Goal: Transaction & Acquisition: Purchase product/service

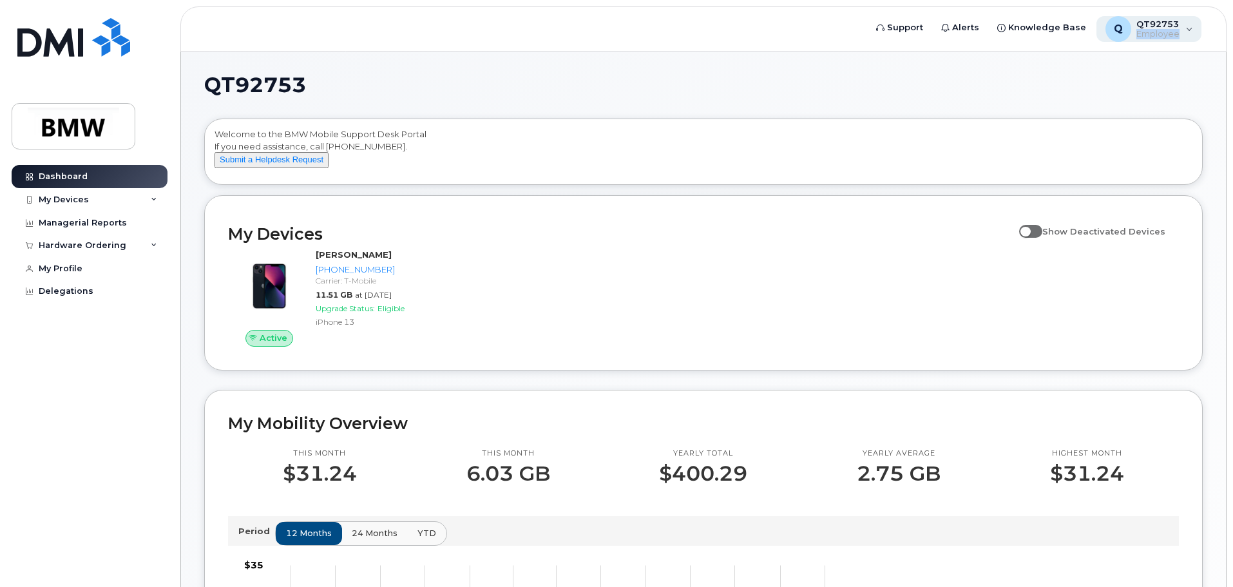
click at [1190, 28] on div "Q QT92753 Employee" at bounding box center [1150, 29] width 106 height 26
click at [856, 123] on div "Welcome to the BMW Mobile Support Desk Portal If you need assistance, call 800-…" at bounding box center [703, 151] width 997 height 65
click at [124, 202] on div "My Devices" at bounding box center [90, 199] width 156 height 23
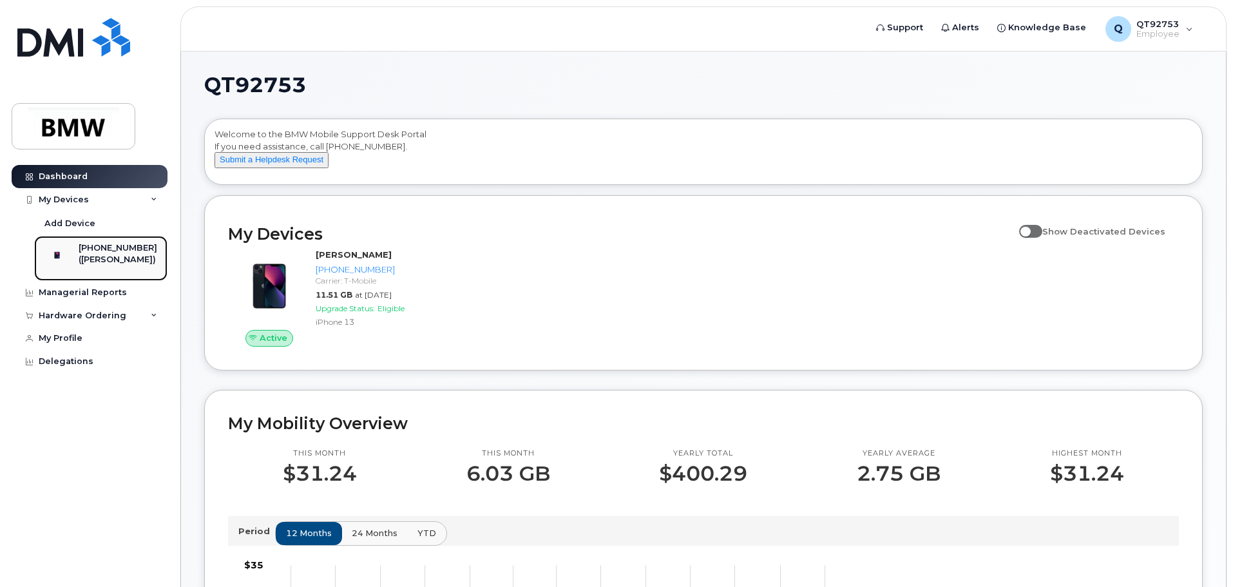
click at [120, 253] on div "[PHONE_NUMBER]" at bounding box center [118, 248] width 79 height 12
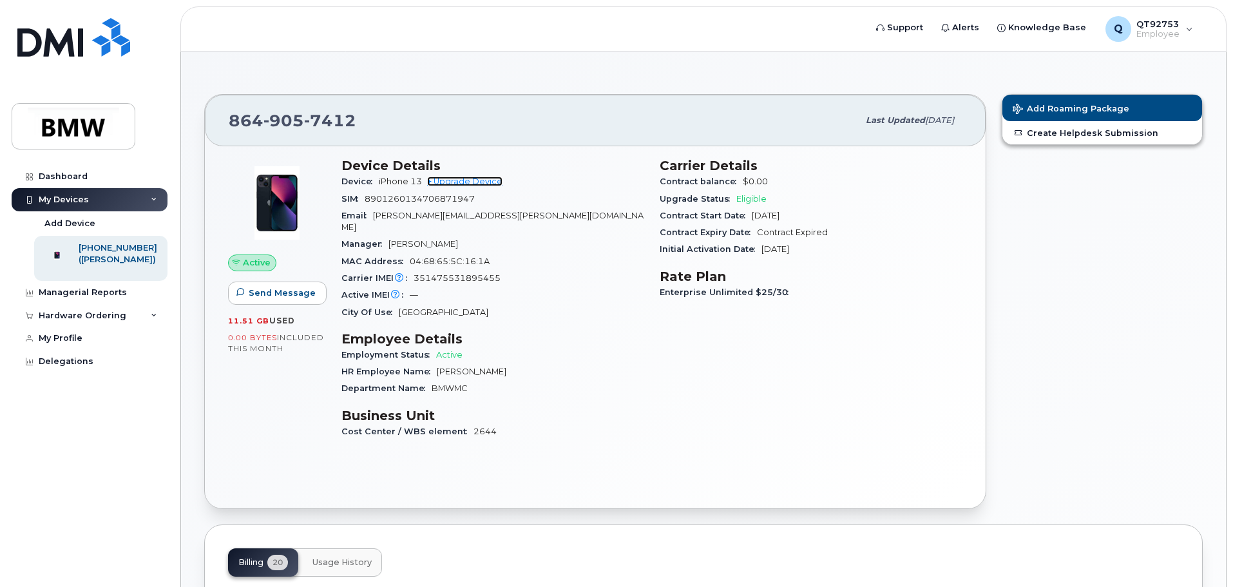
click at [464, 182] on link "+ Upgrade Device" at bounding box center [464, 182] width 75 height 10
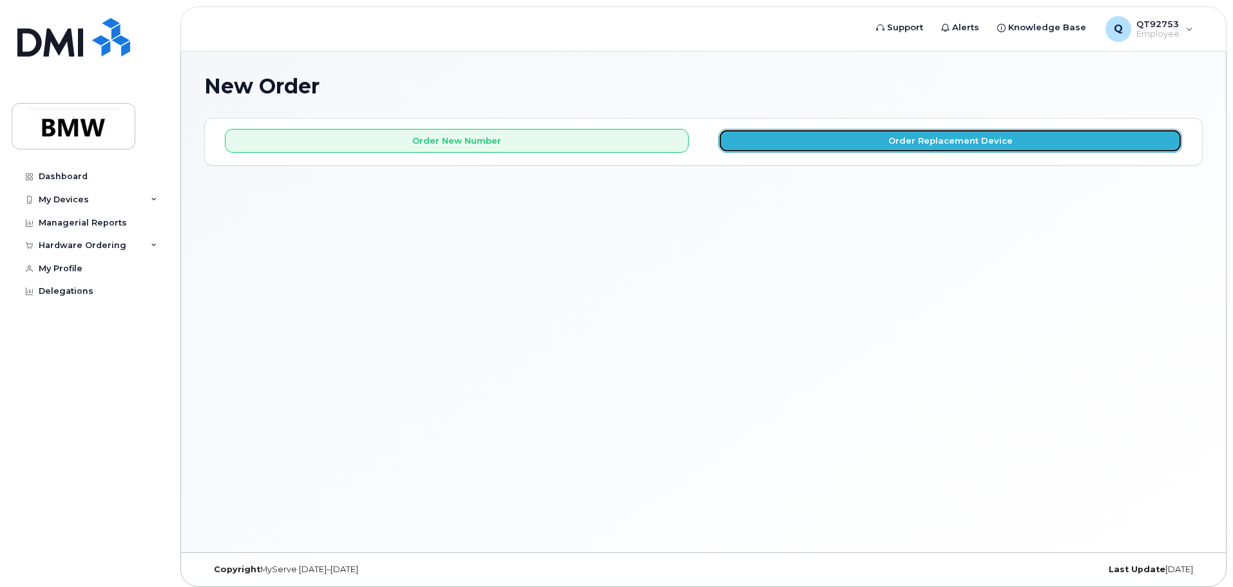
click at [894, 143] on button "Order Replacement Device" at bounding box center [950, 141] width 464 height 24
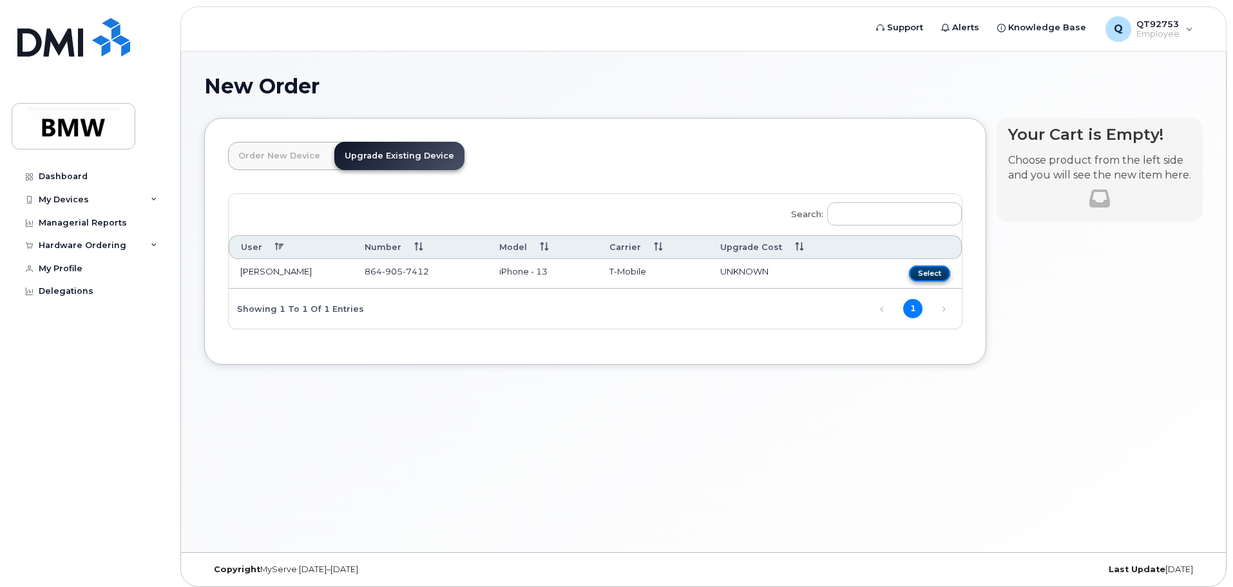
click at [935, 276] on button "Select" at bounding box center [929, 273] width 41 height 16
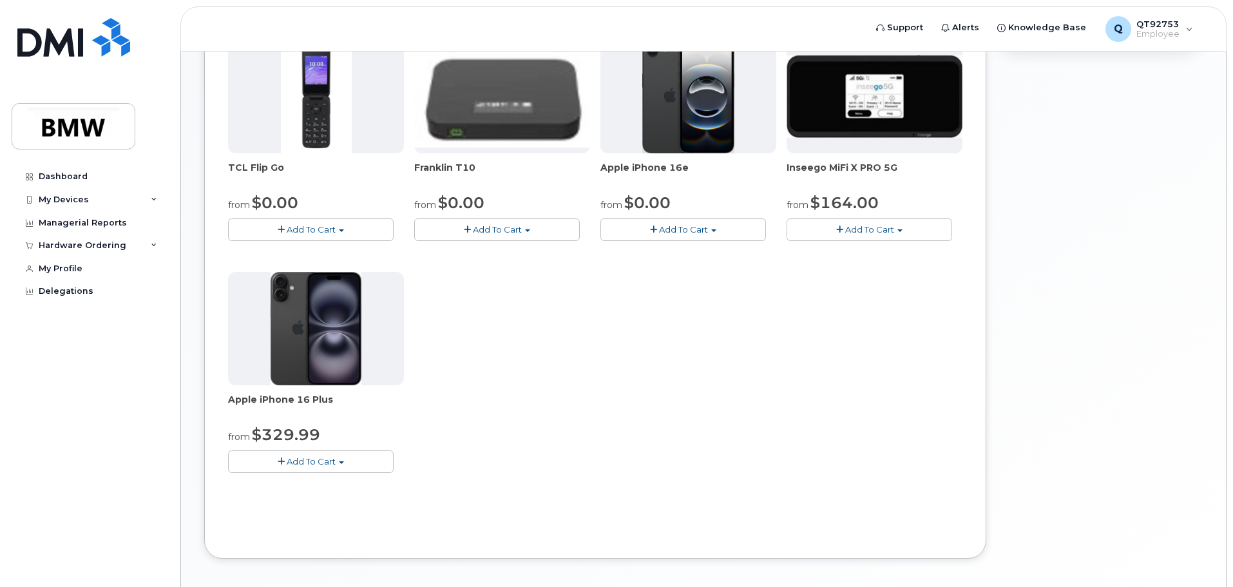
scroll to position [235, 0]
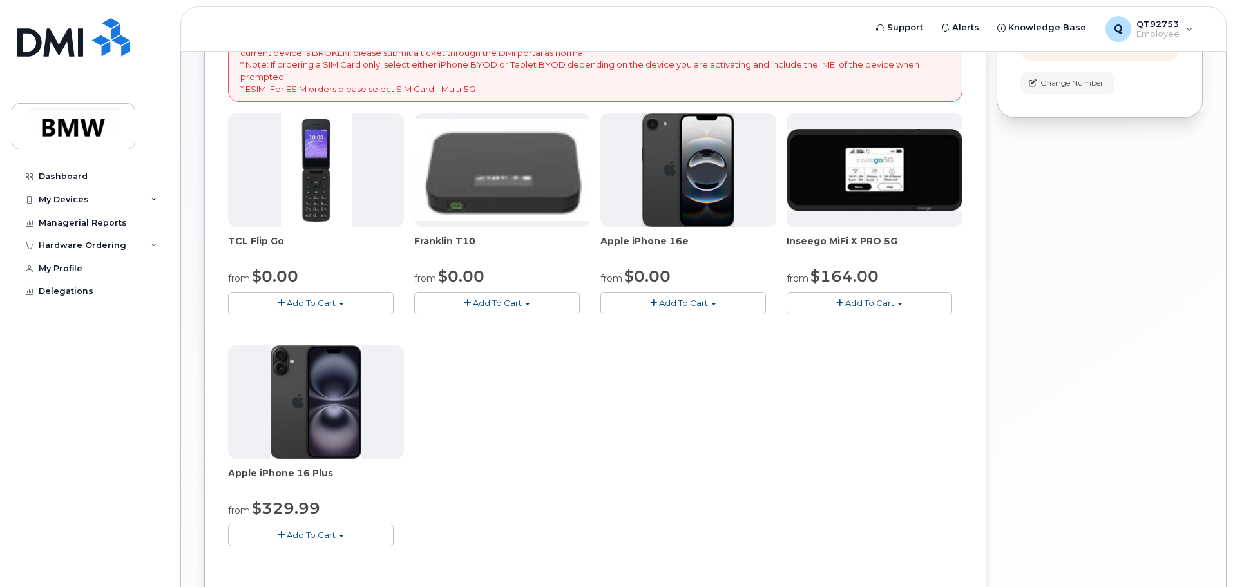
click at [678, 306] on span "Add To Cart" at bounding box center [683, 303] width 49 height 10
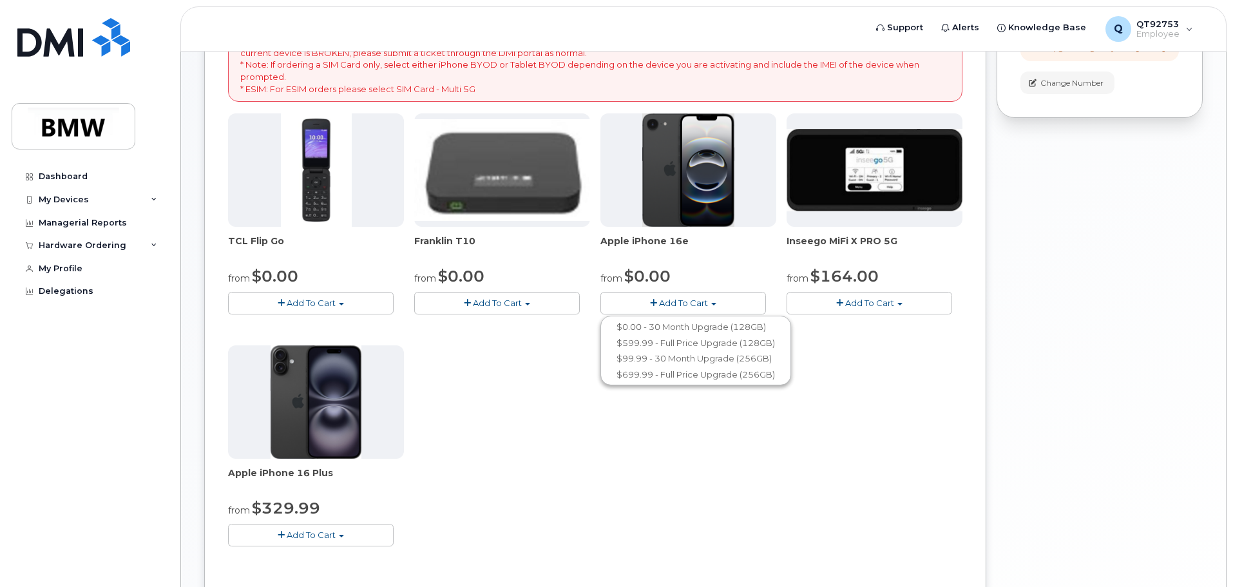
click at [709, 268] on div "from $0.00" at bounding box center [689, 276] width 176 height 22
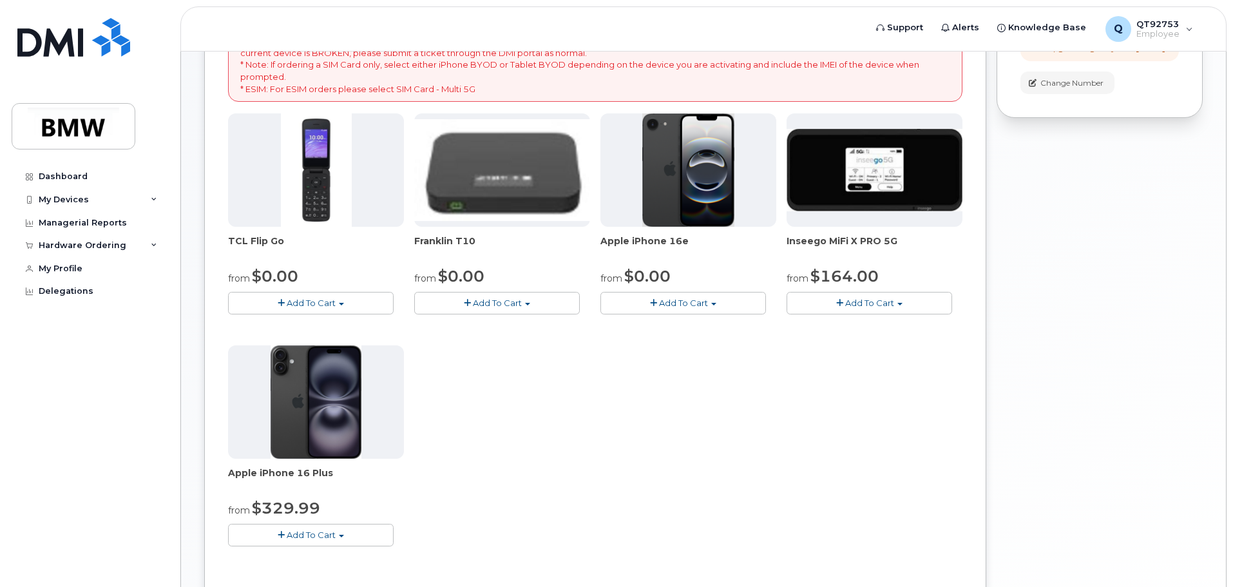
click at [341, 535] on span "button" at bounding box center [341, 536] width 5 height 3
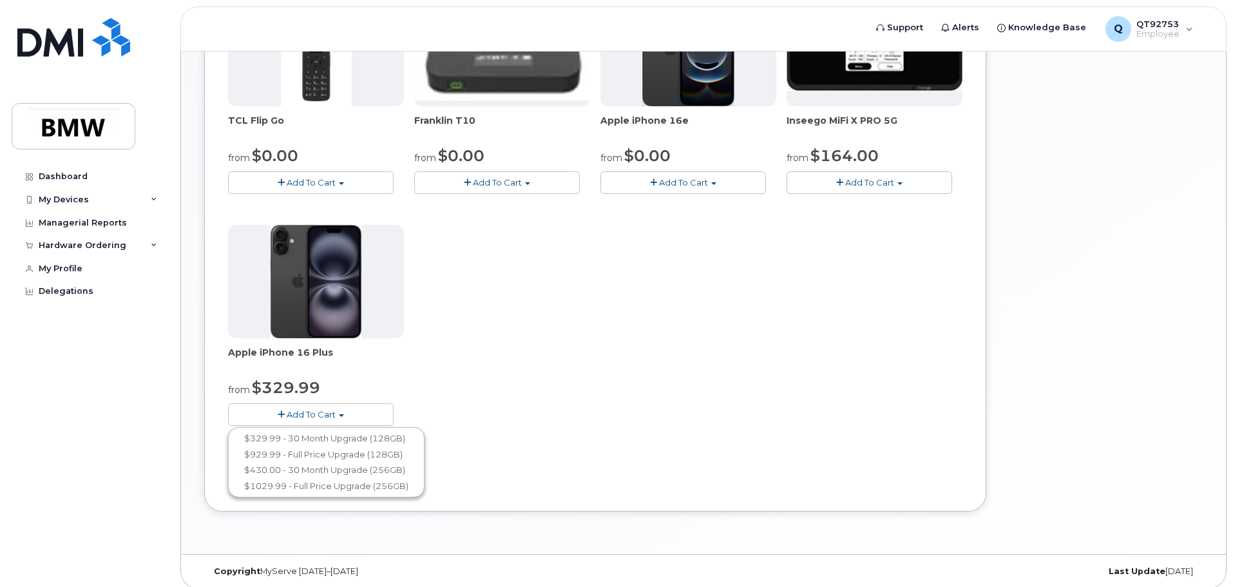
scroll to position [364, 0]
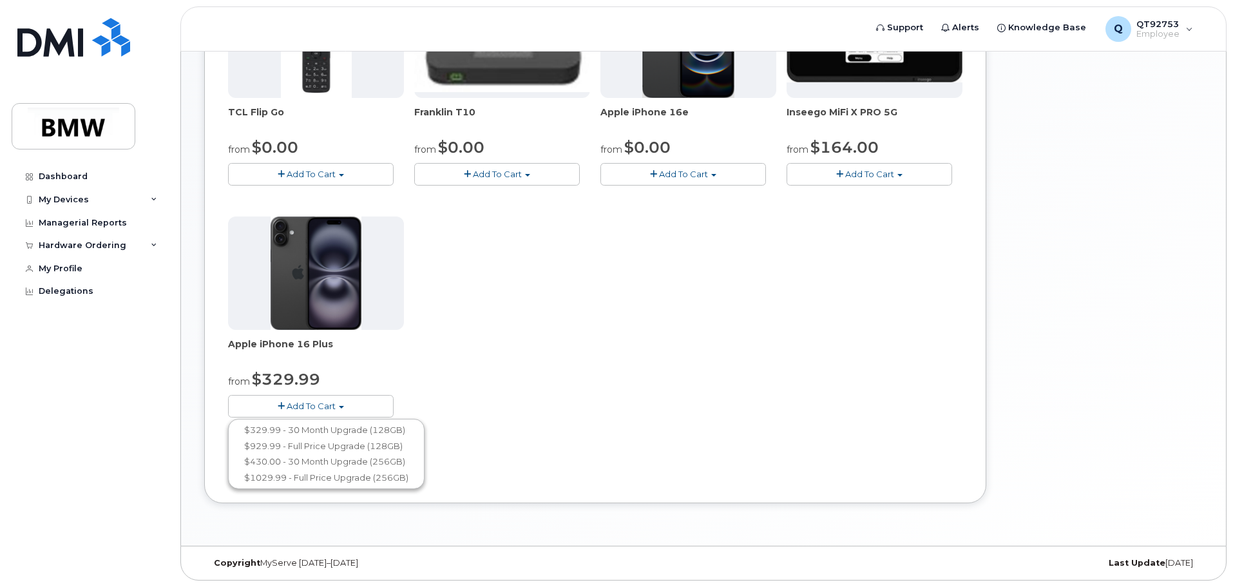
click at [712, 177] on button "Add To Cart" at bounding box center [684, 174] width 166 height 23
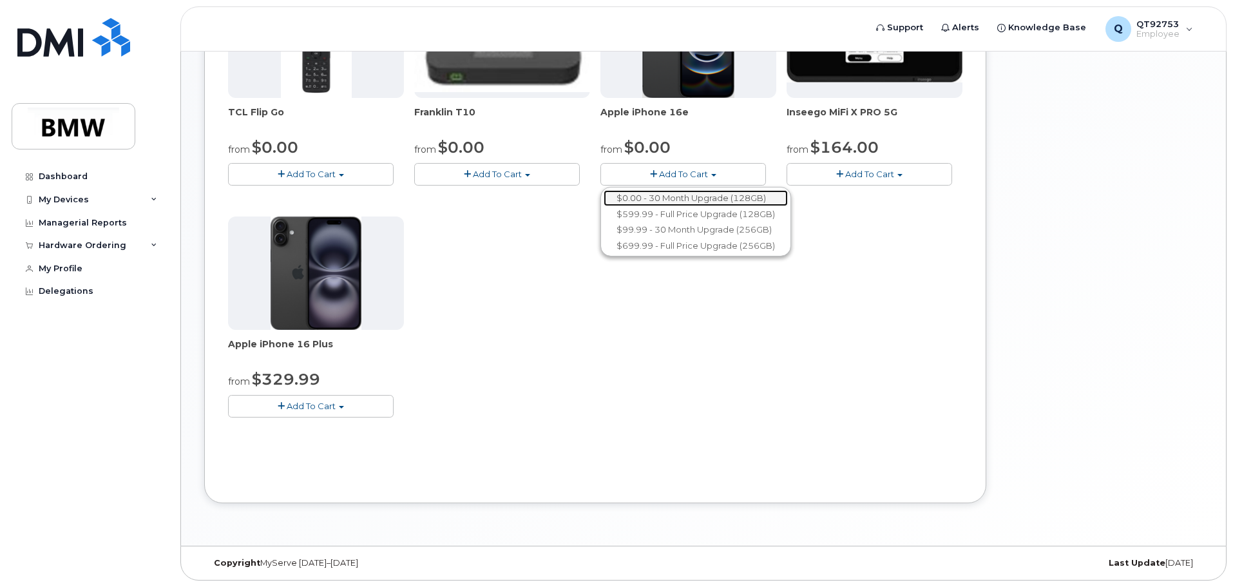
click at [698, 197] on link "$0.00 - 30 Month Upgrade (128GB)" at bounding box center [696, 198] width 184 height 16
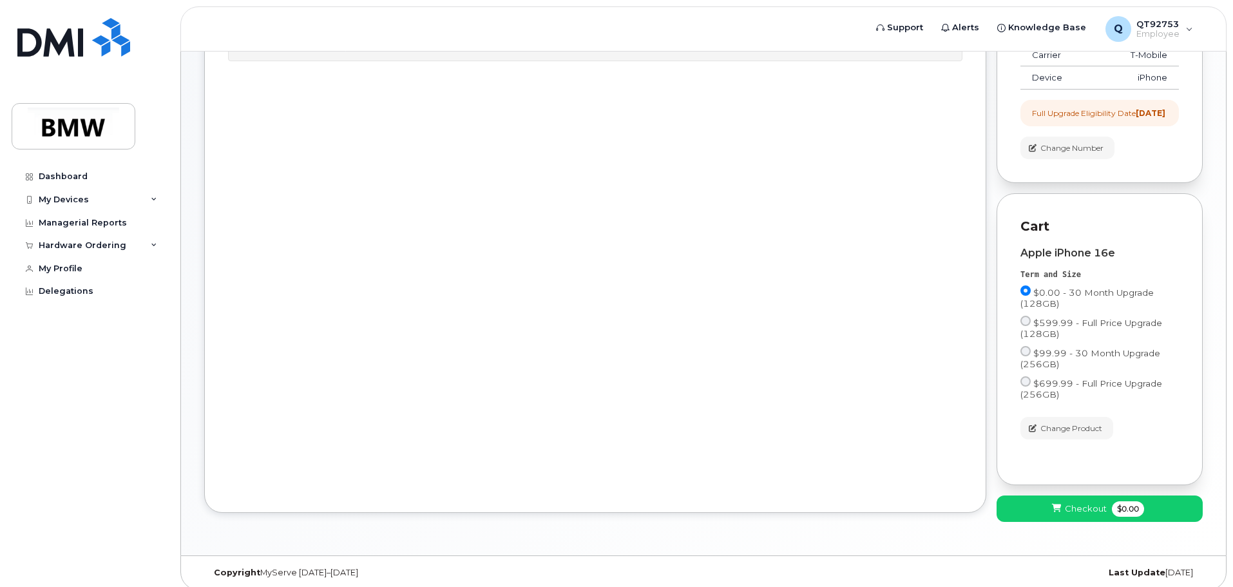
scroll to position [191, 0]
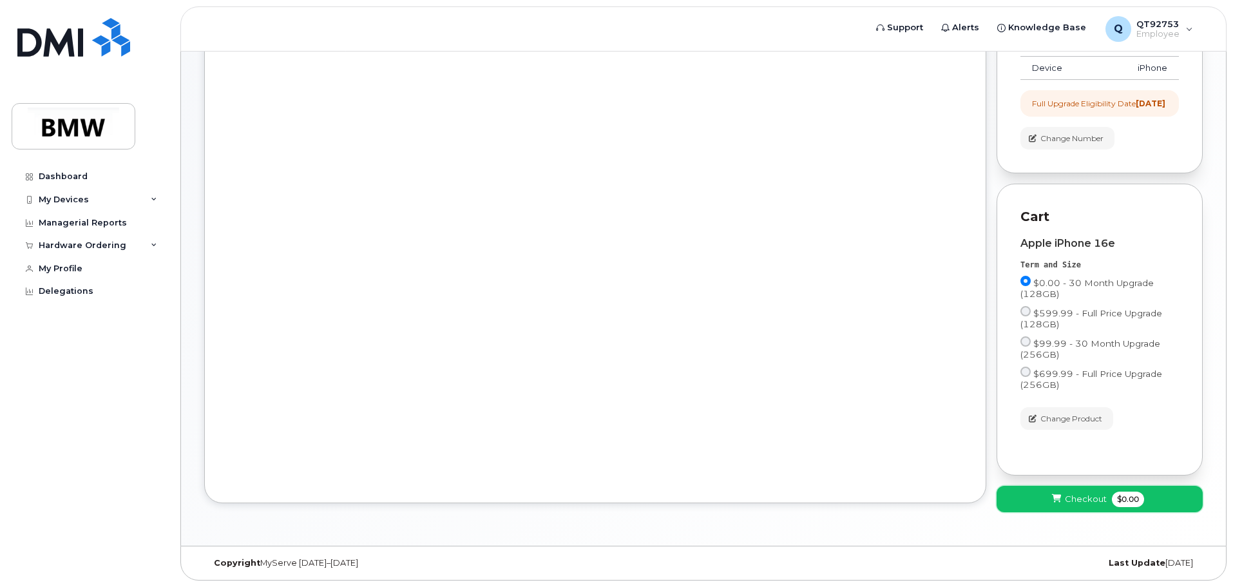
click at [1095, 503] on span "Checkout" at bounding box center [1086, 499] width 42 height 12
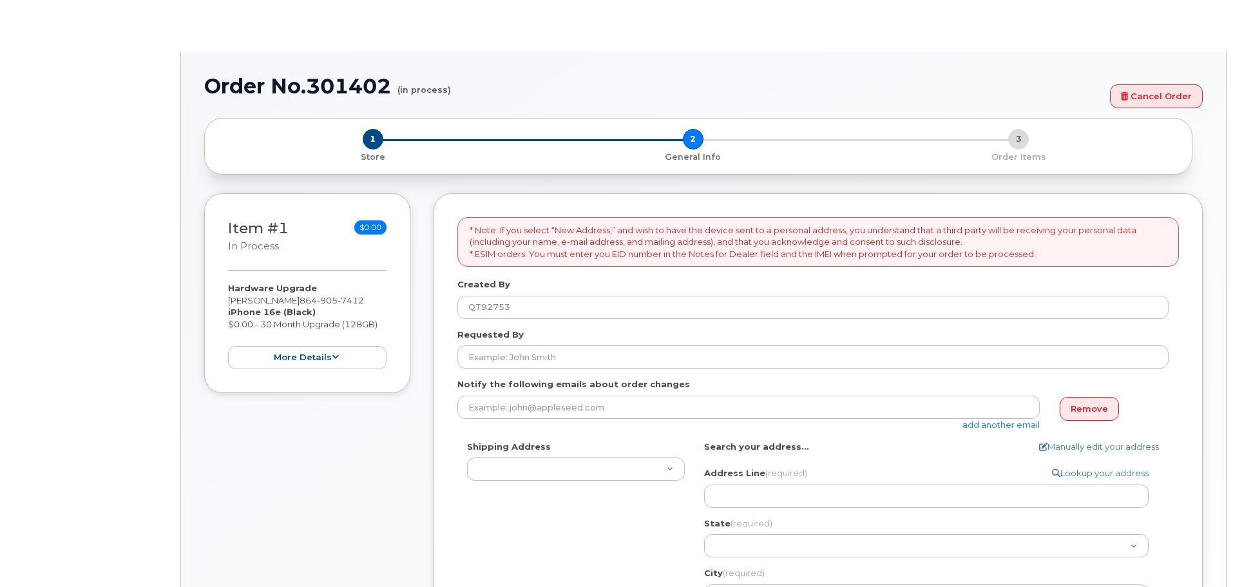
select select
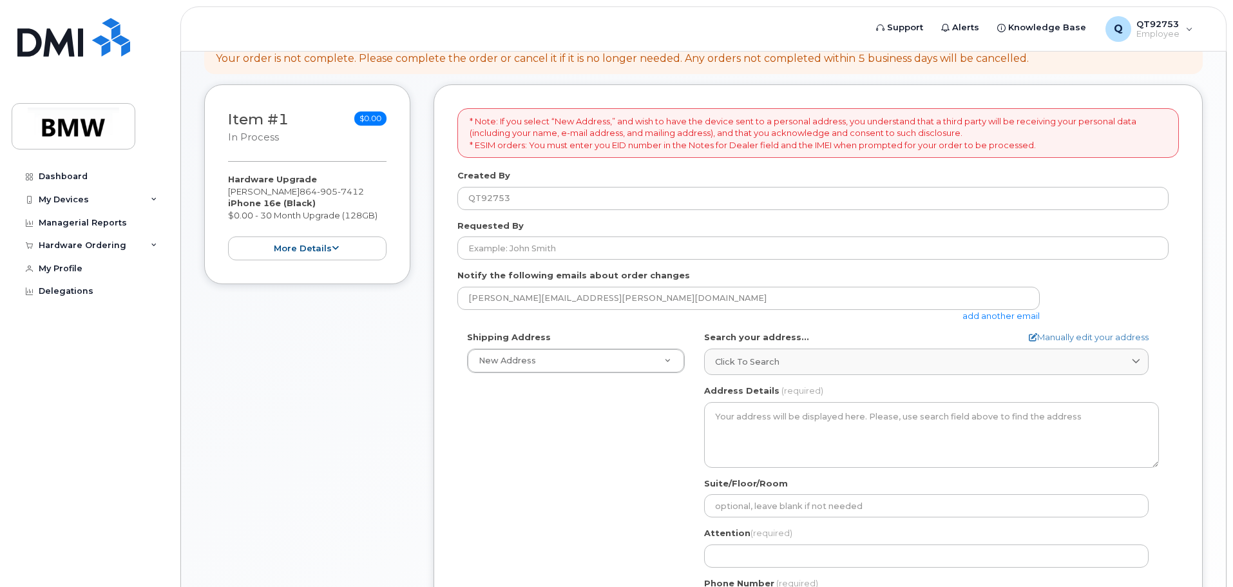
scroll to position [193, 0]
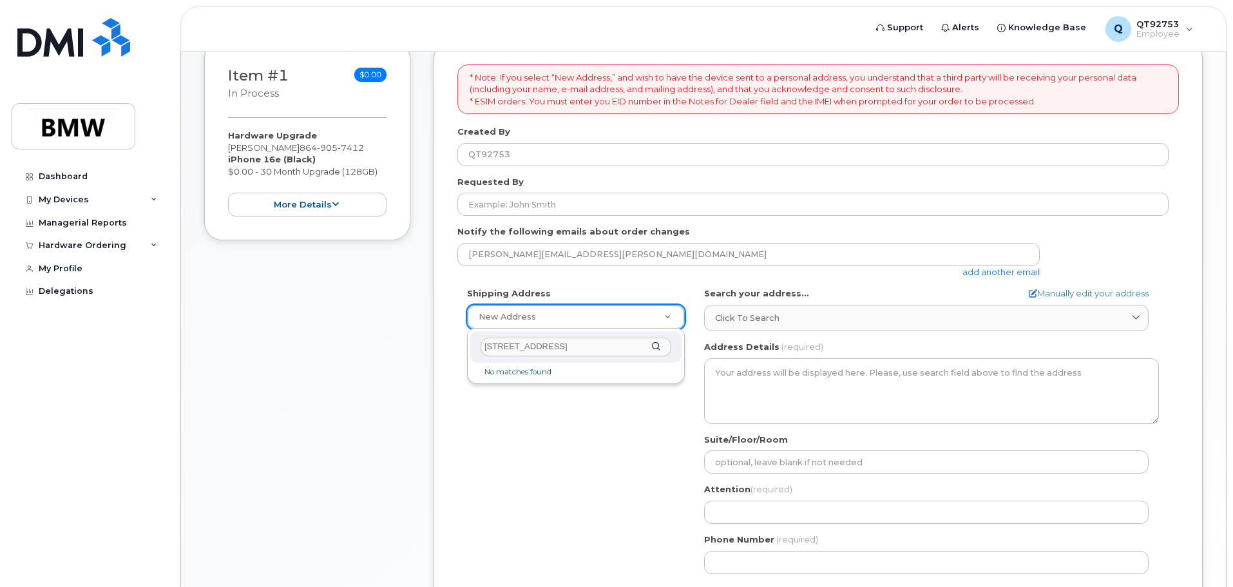
type input "[STREET_ADDRESS]"
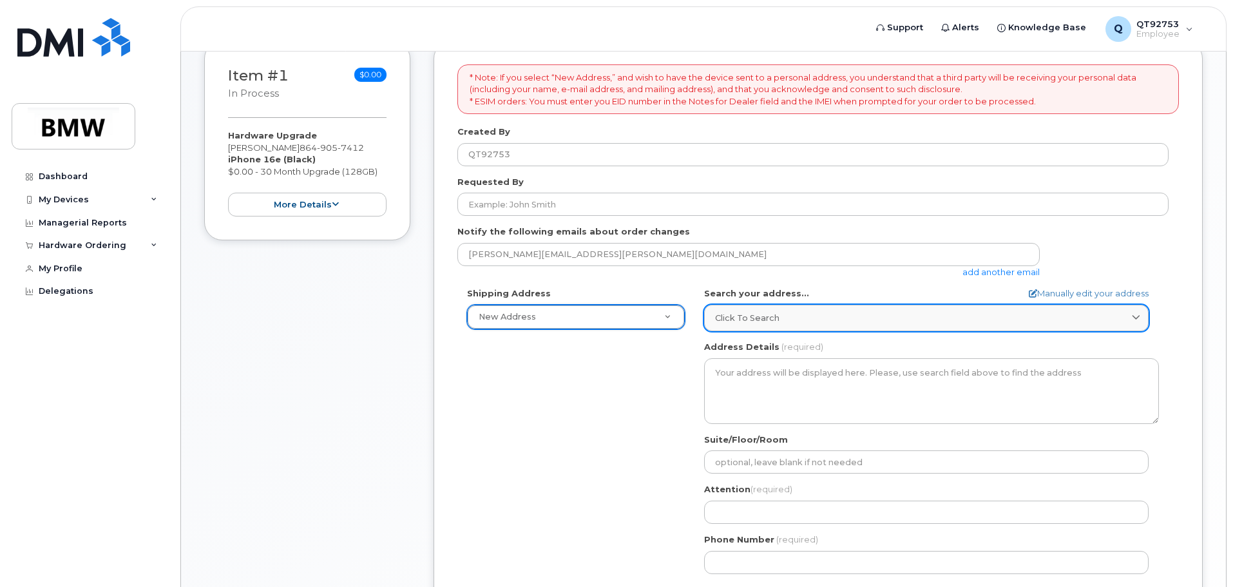
type input "5"
type input "557"
type input "5"
type input "557"
click at [830, 321] on div "Click to search" at bounding box center [926, 318] width 423 height 12
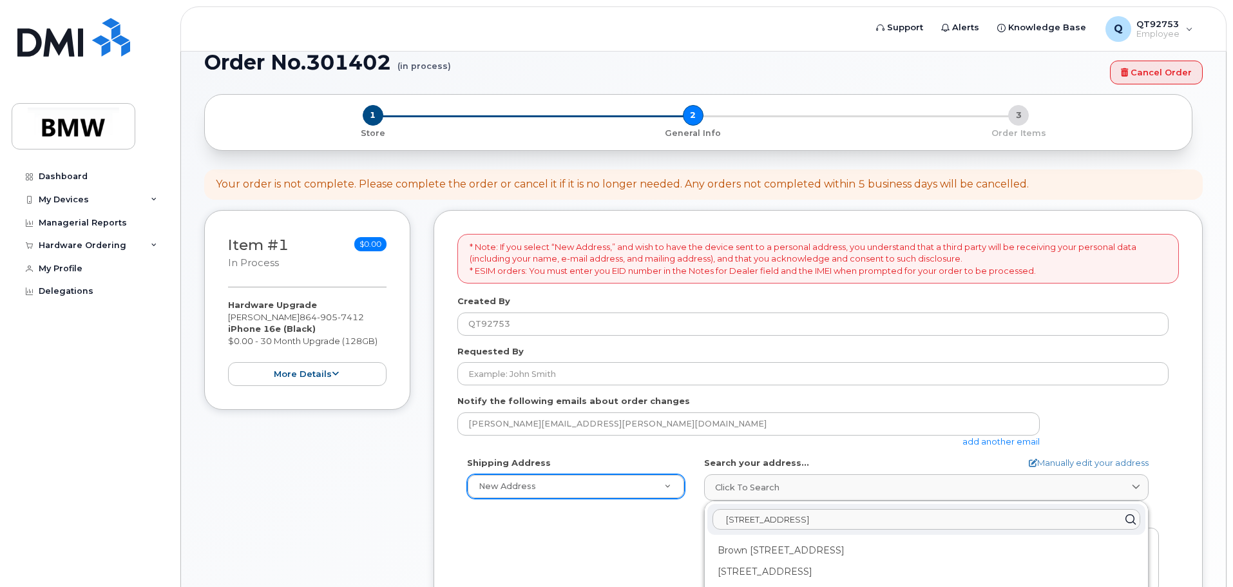
scroll to position [0, 0]
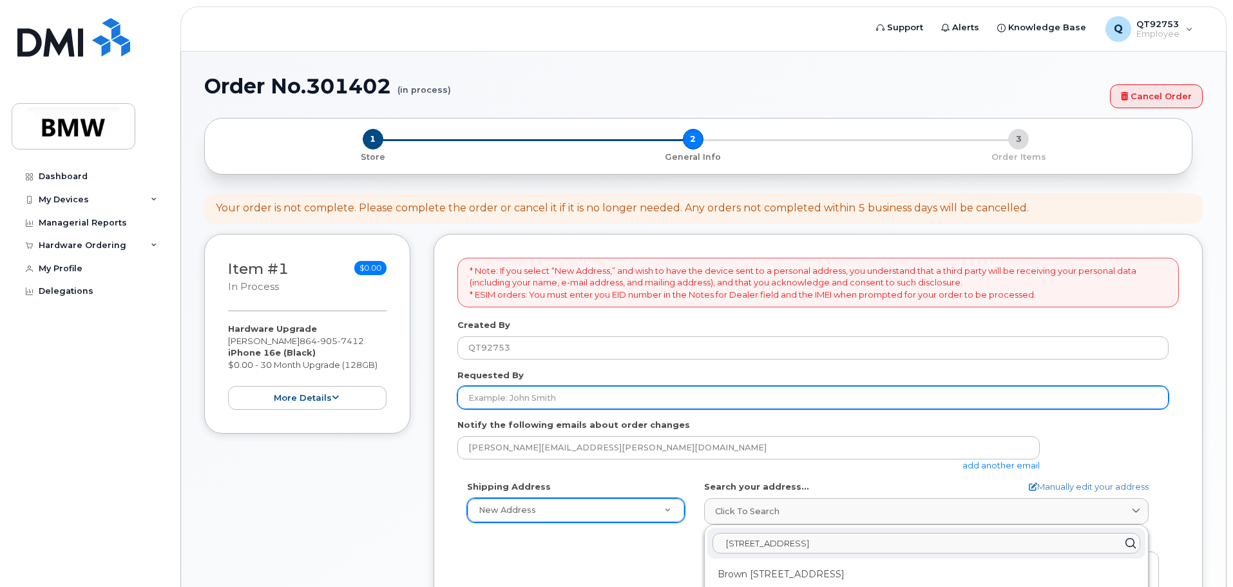
type input "557 W FOrk Creek RD Saluda NC"
click at [564, 400] on input "Requested By" at bounding box center [813, 397] width 711 height 23
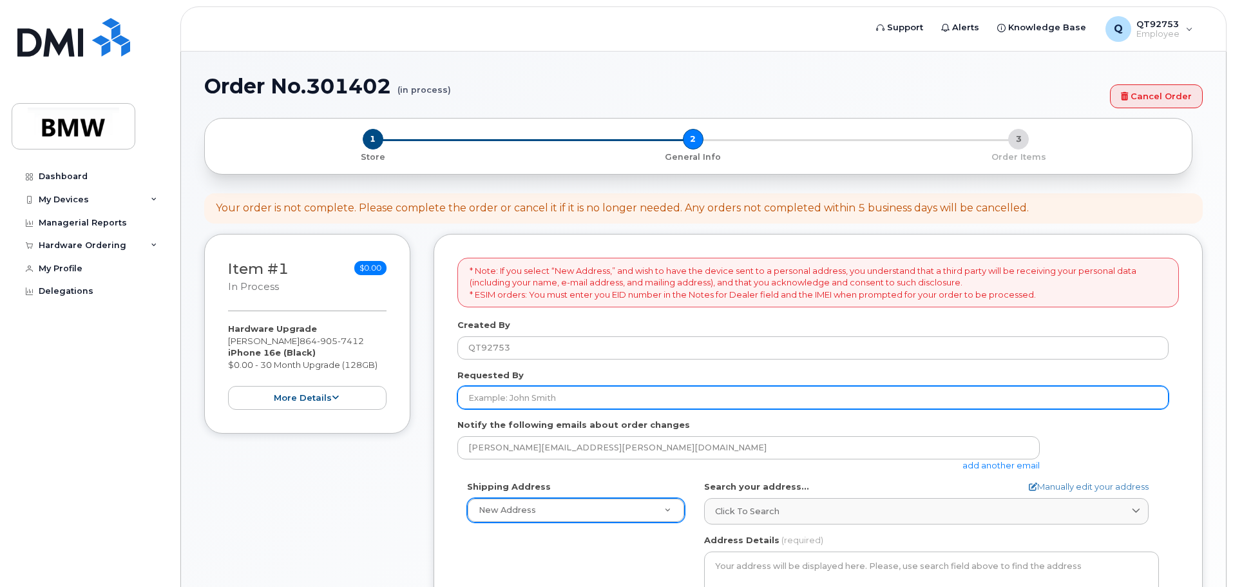
type input "[PERSON_NAME]"
type input "106 old mtn page rd"
select select
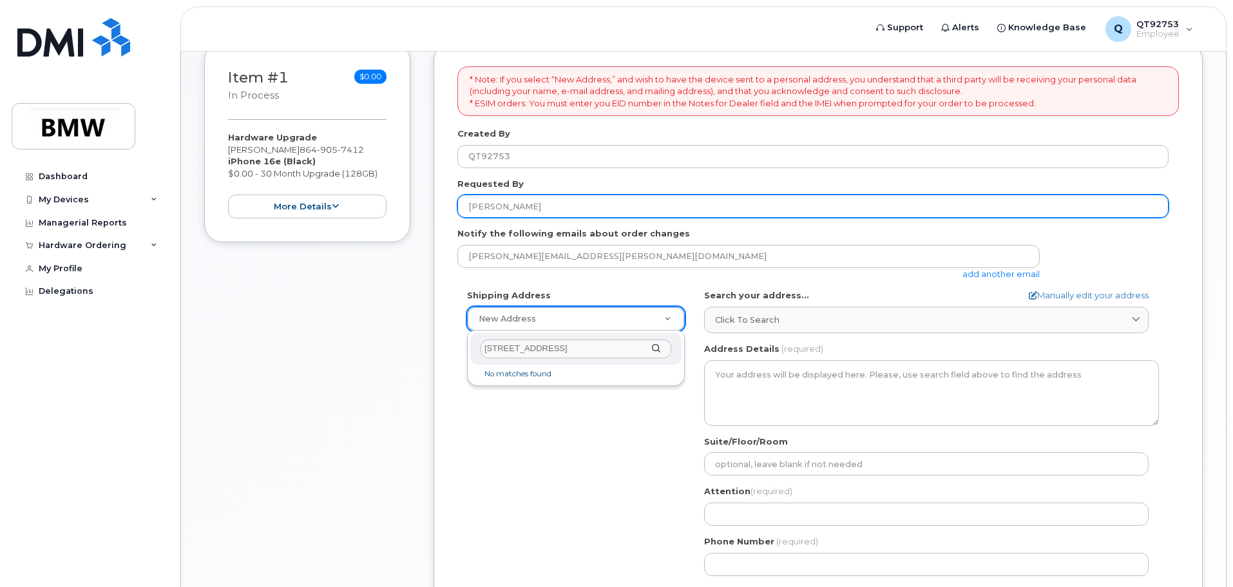
scroll to position [193, 0]
click at [561, 350] on input "106 old mtn page rd" at bounding box center [576, 347] width 191 height 19
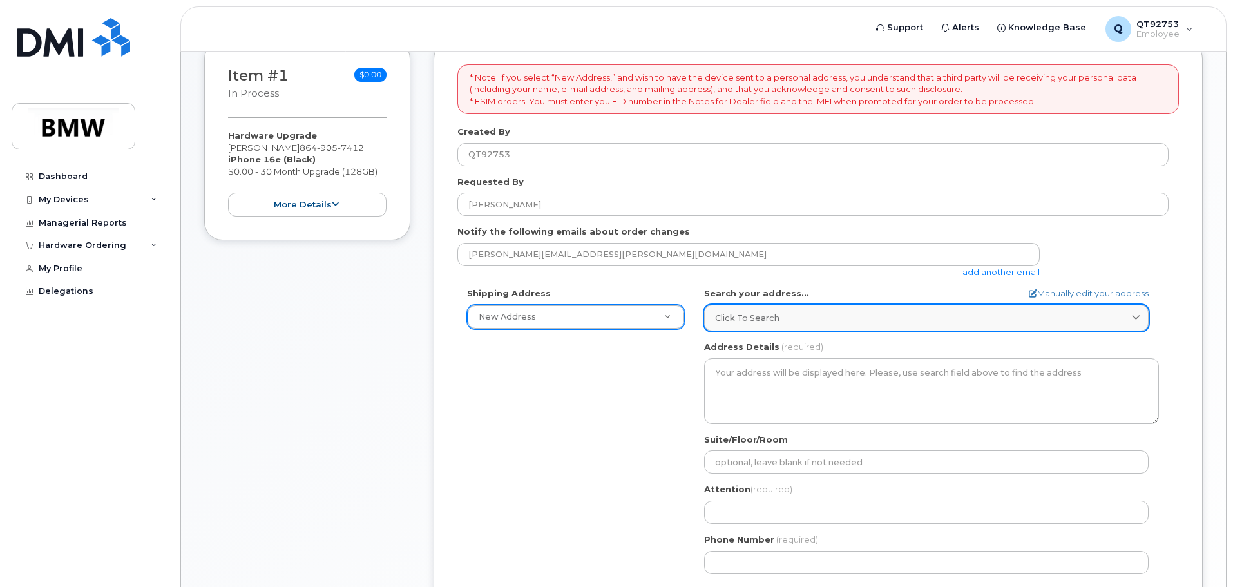
click at [807, 320] on div "Click to search" at bounding box center [926, 318] width 423 height 12
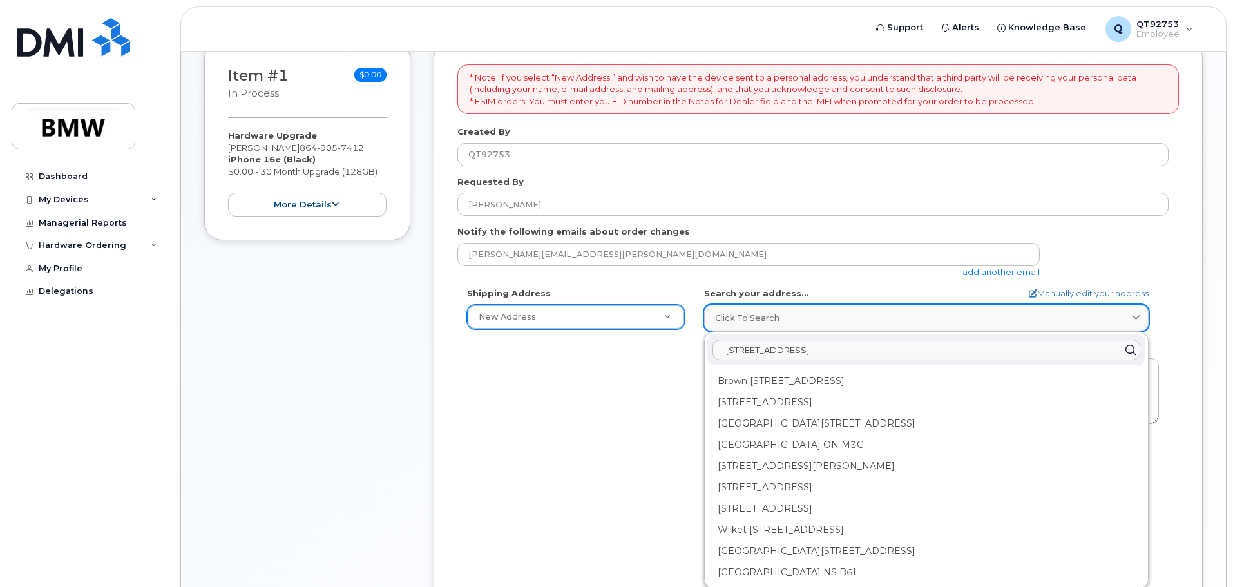
click at [807, 320] on div "Click to search" at bounding box center [926, 318] width 423 height 12
click at [778, 321] on span "Click to search" at bounding box center [747, 318] width 64 height 12
click at [778, 310] on link "Click to search" at bounding box center [926, 318] width 445 height 26
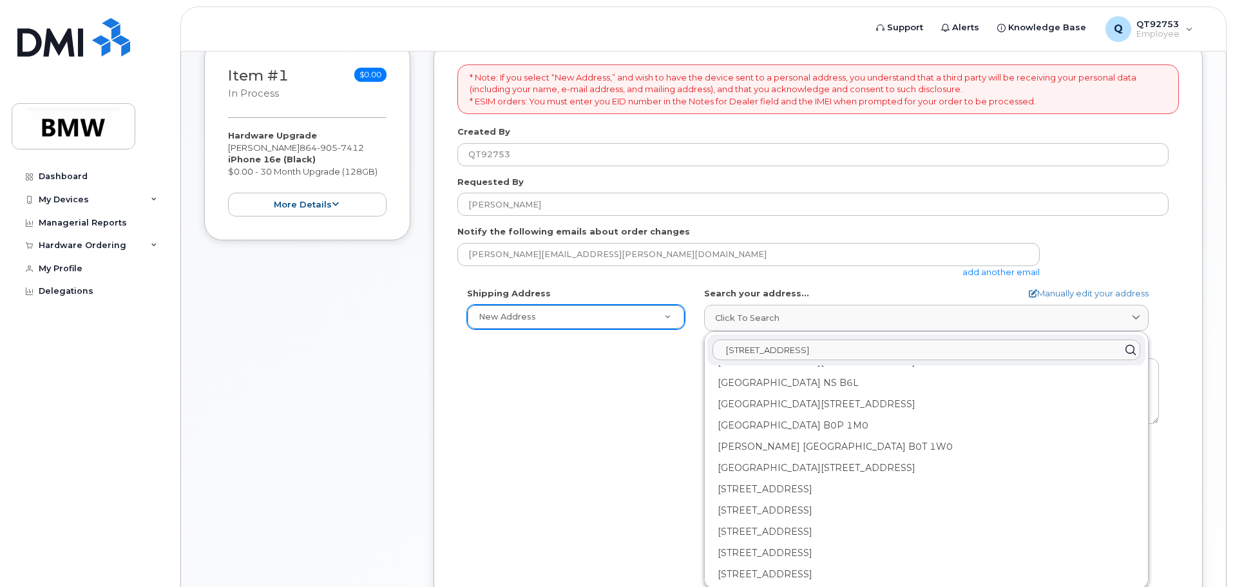
scroll to position [45, 0]
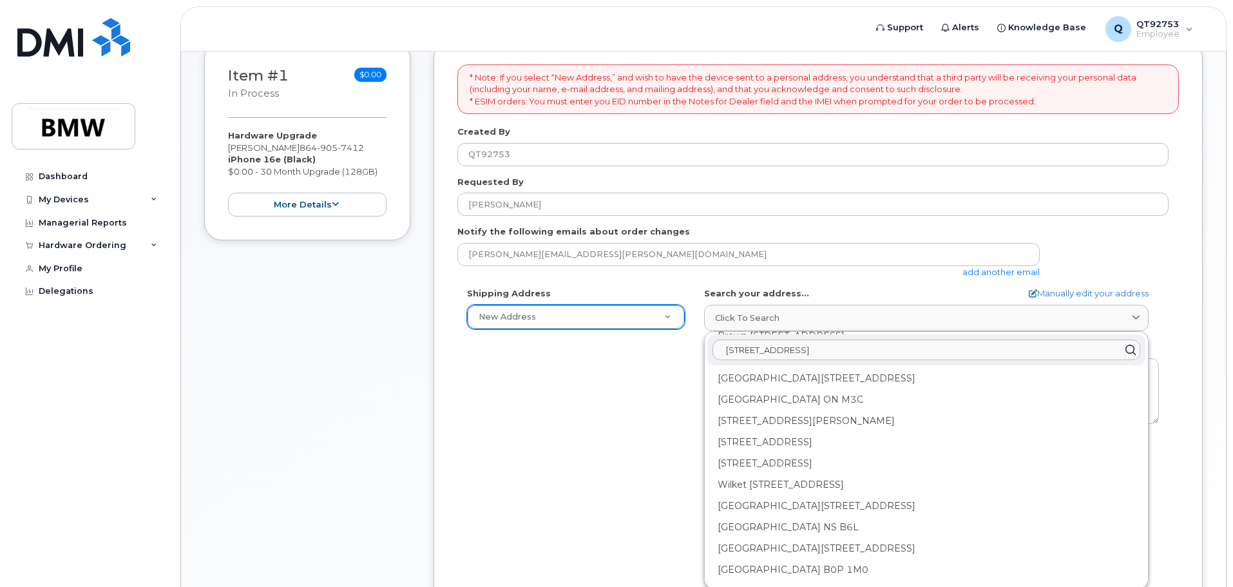
click at [1128, 347] on icon at bounding box center [1130, 350] width 19 height 19
click at [649, 396] on div "Shipping Address New Address New Address BMW MC Plant BMW North America Financi…" at bounding box center [813, 435] width 711 height 296
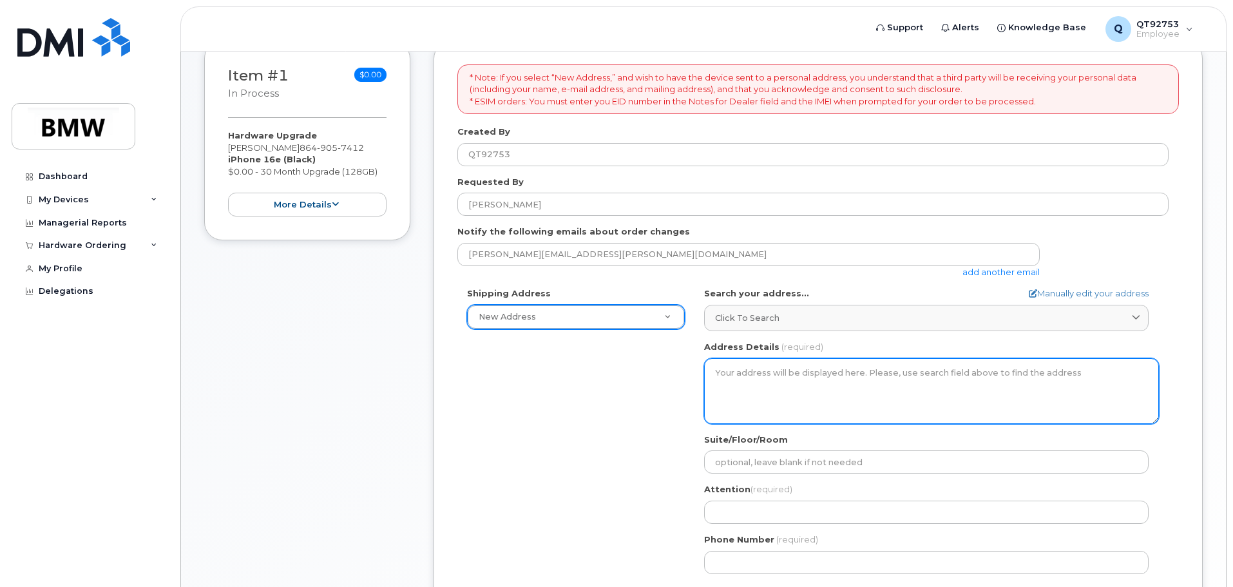
click at [751, 373] on textarea "Address Details" at bounding box center [931, 391] width 455 height 66
click at [728, 369] on textarea "Address Details" at bounding box center [931, 391] width 455 height 66
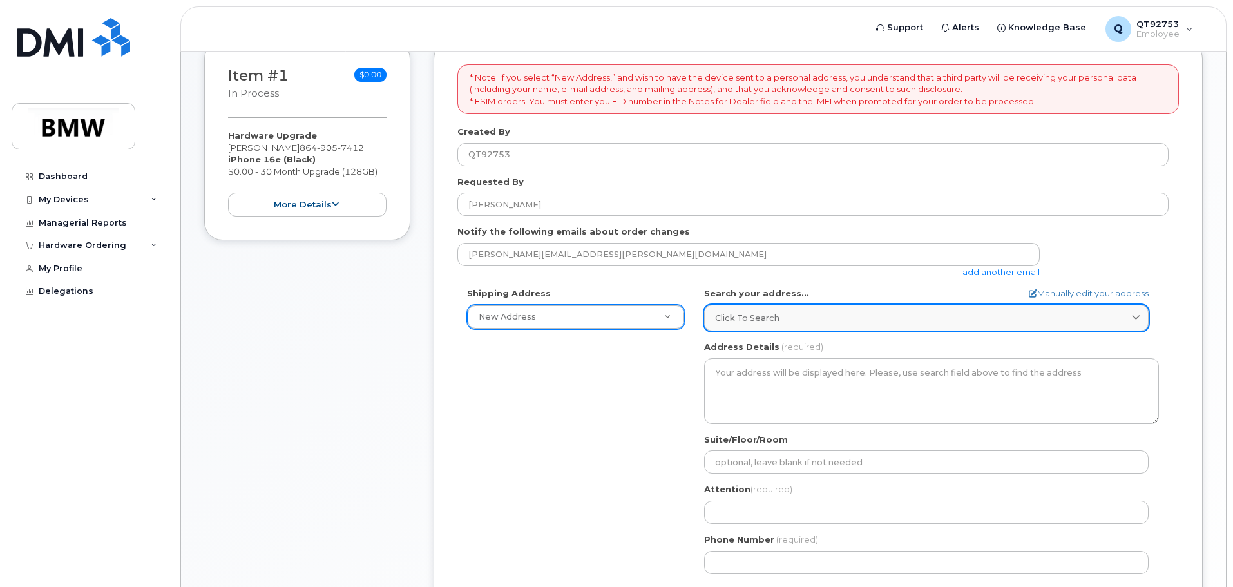
click at [740, 315] on span "Click to search" at bounding box center [747, 318] width 64 height 12
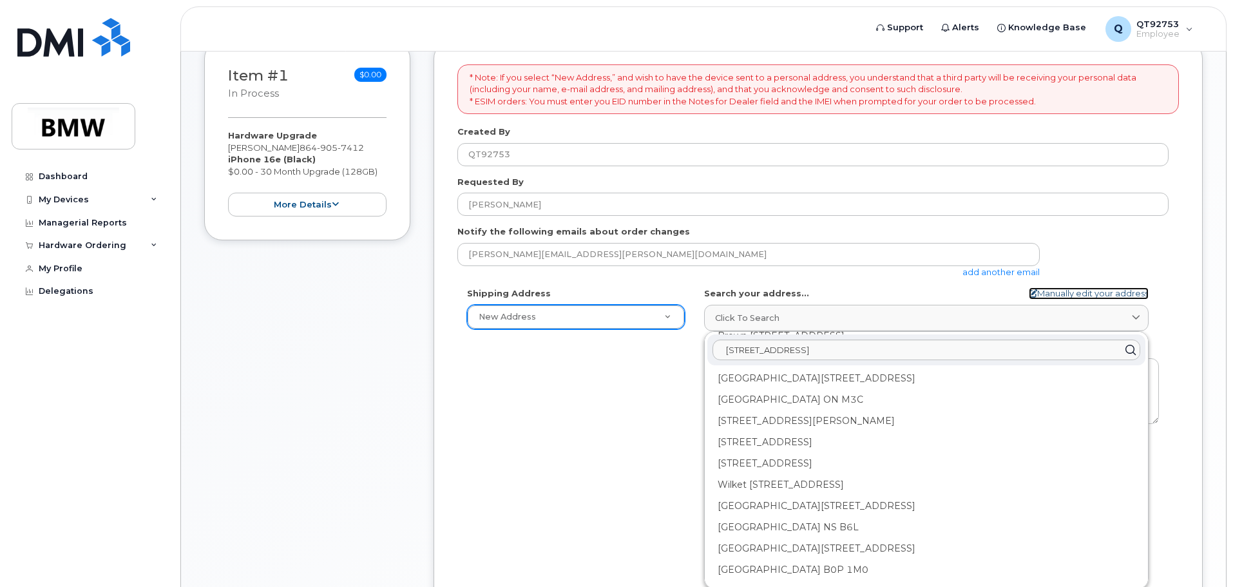
click at [1050, 293] on link "Manually edit your address" at bounding box center [1089, 293] width 120 height 12
select select
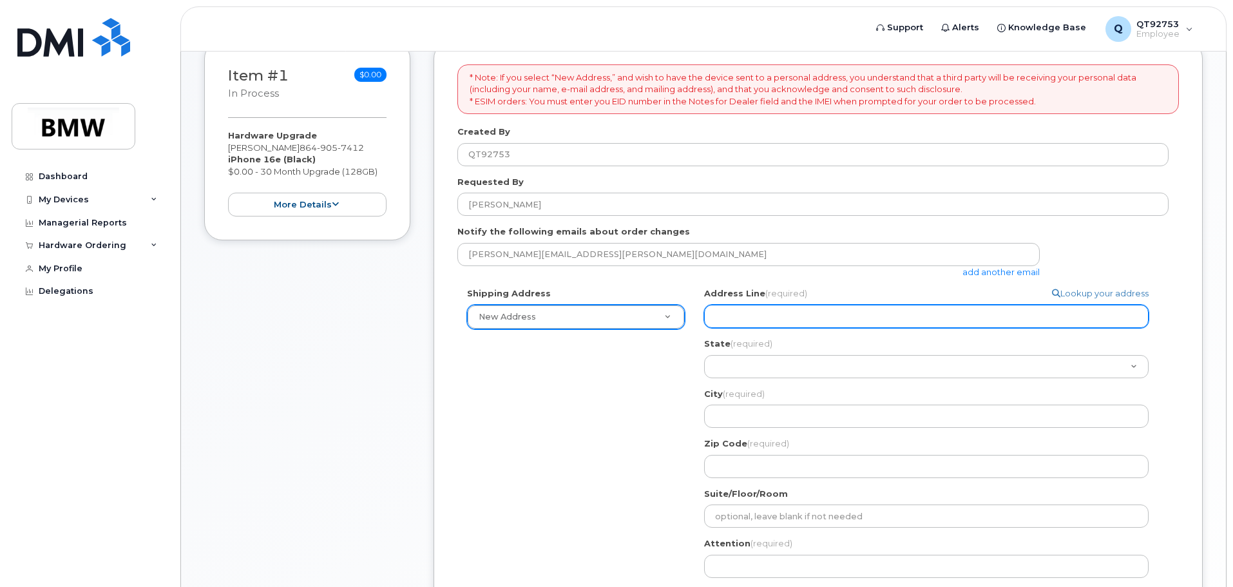
click at [802, 318] on input "Address Line (required)" at bounding box center [926, 316] width 445 height 23
type input "106 old mtn page rd"
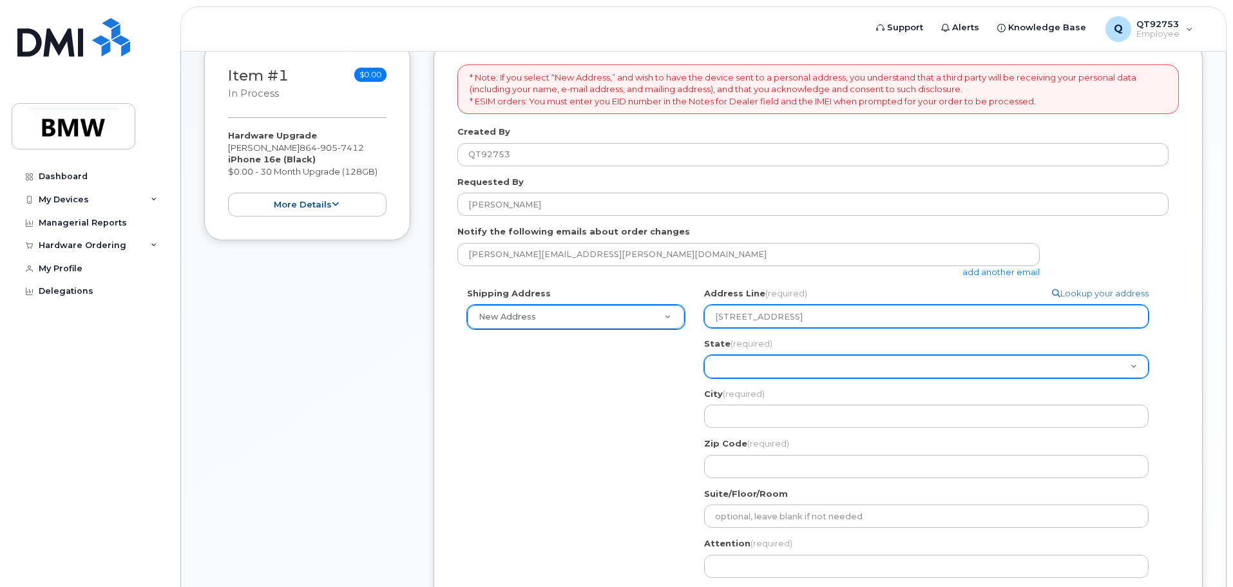
select select "NC"
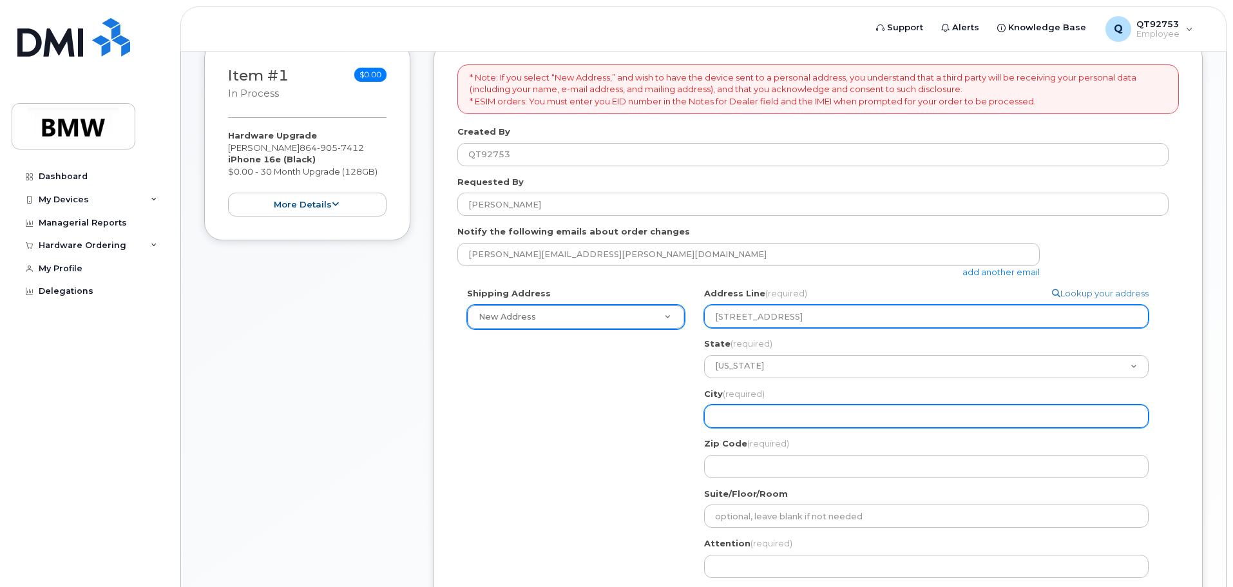
type input "Saluda"
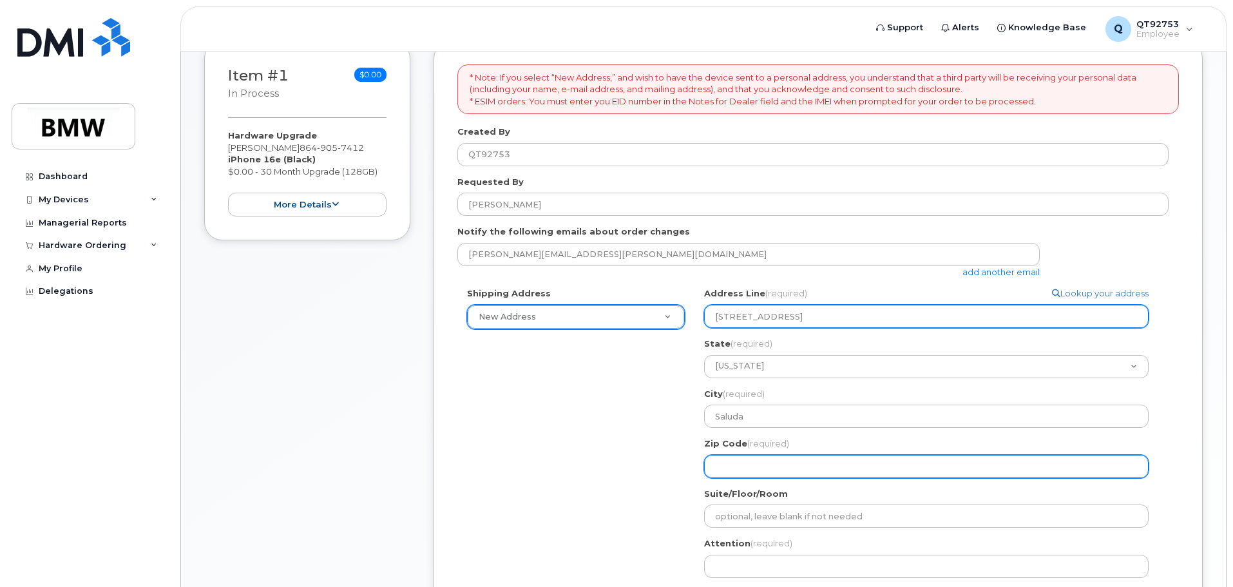
type input "28773"
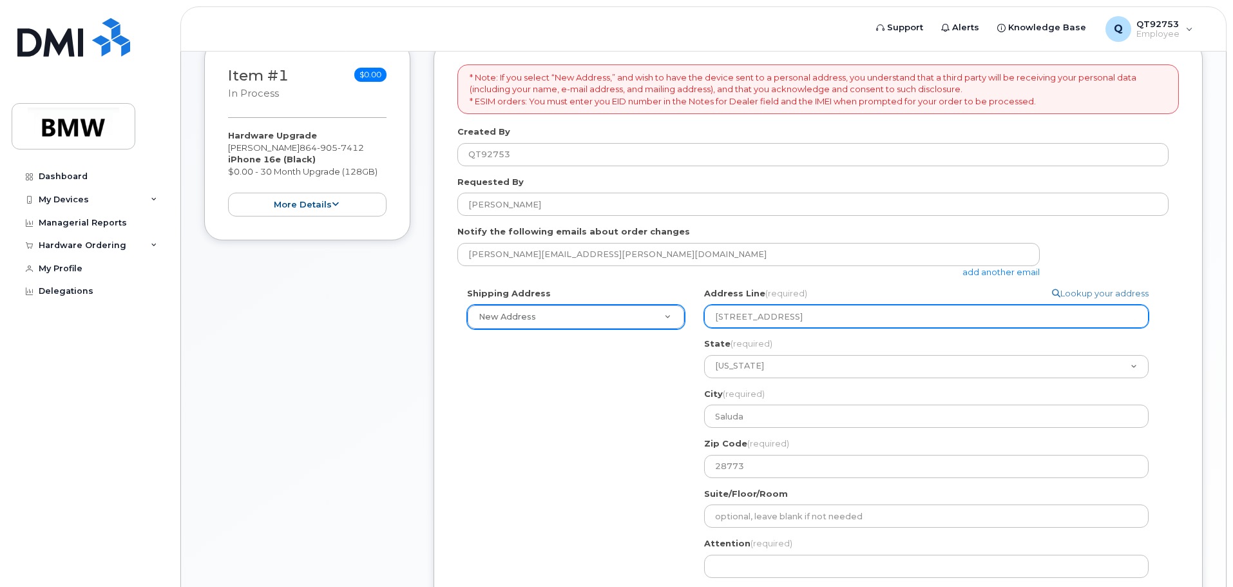
select select
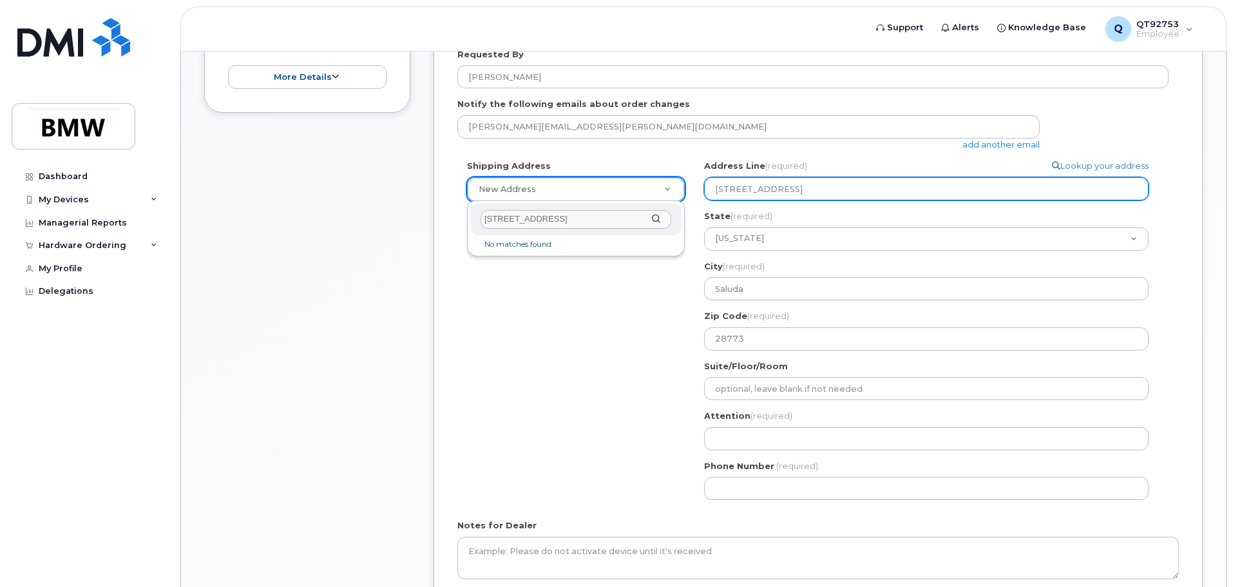
scroll to position [322, 0]
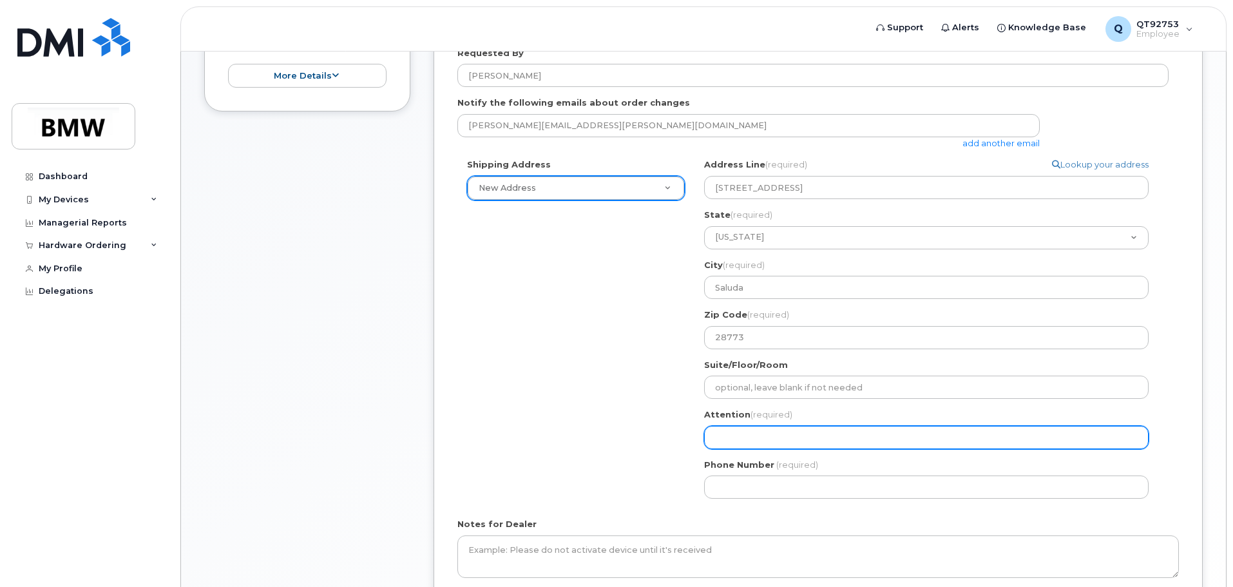
click at [743, 435] on input "Attention (required)" at bounding box center [926, 437] width 445 height 23
type input "[PERSON_NAME]"
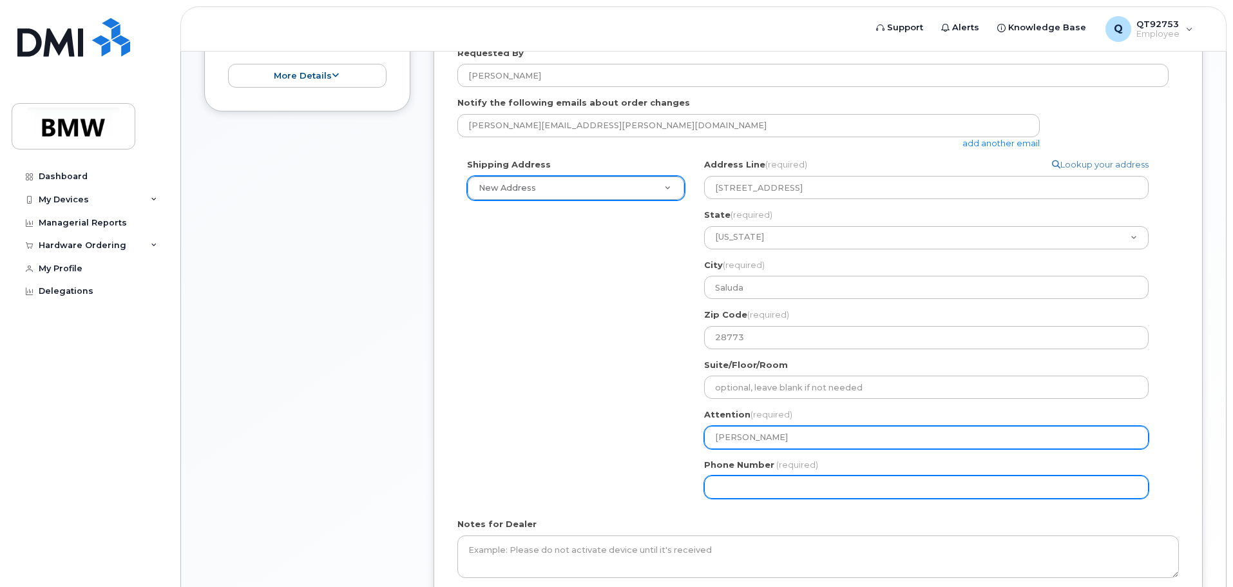
type input "8287025223"
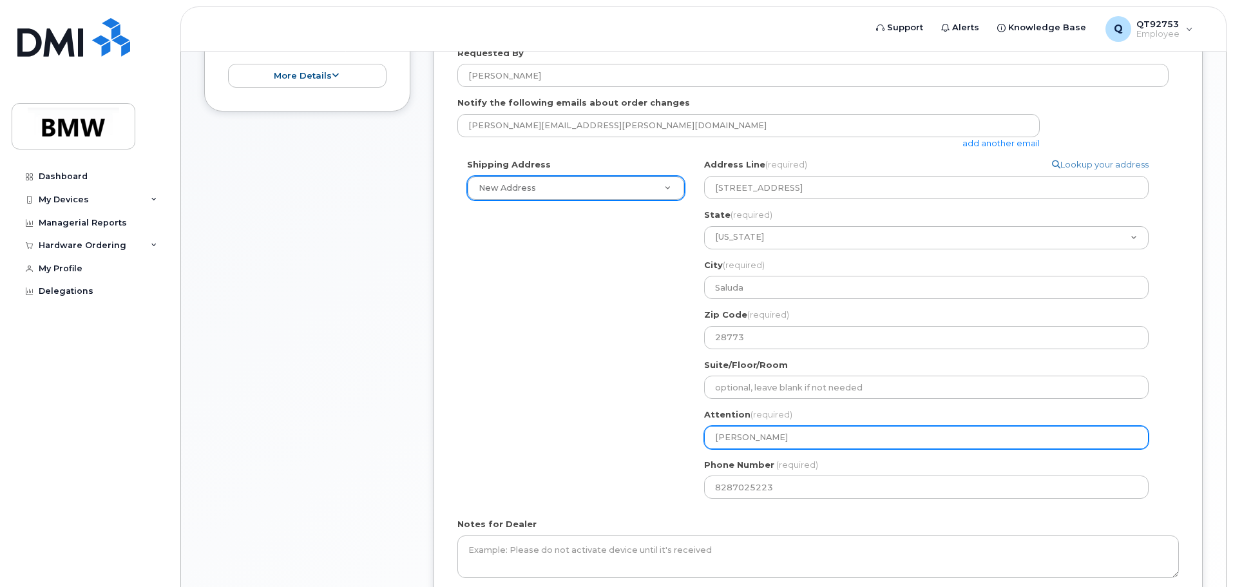
select select
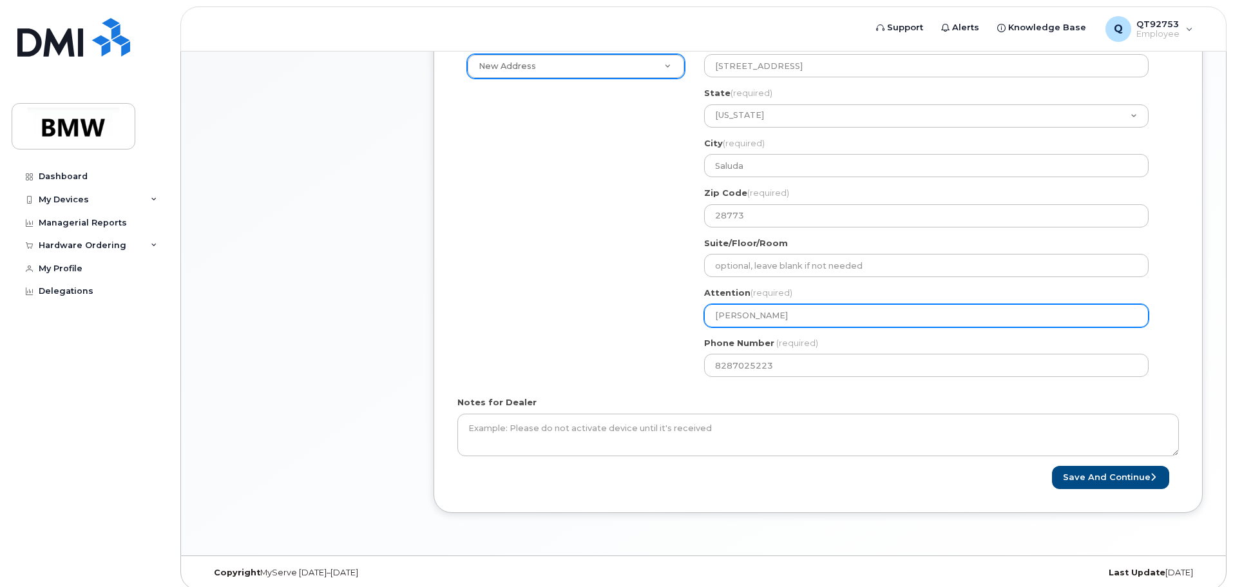
scroll to position [454, 0]
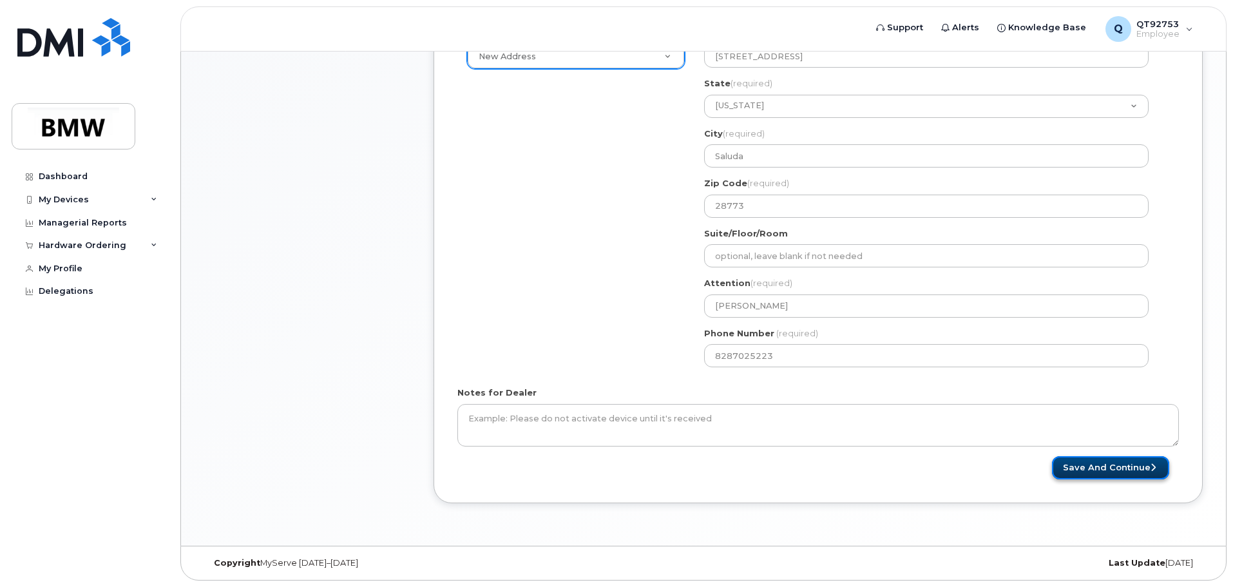
click at [1088, 471] on button "Save and Continue" at bounding box center [1110, 468] width 117 height 24
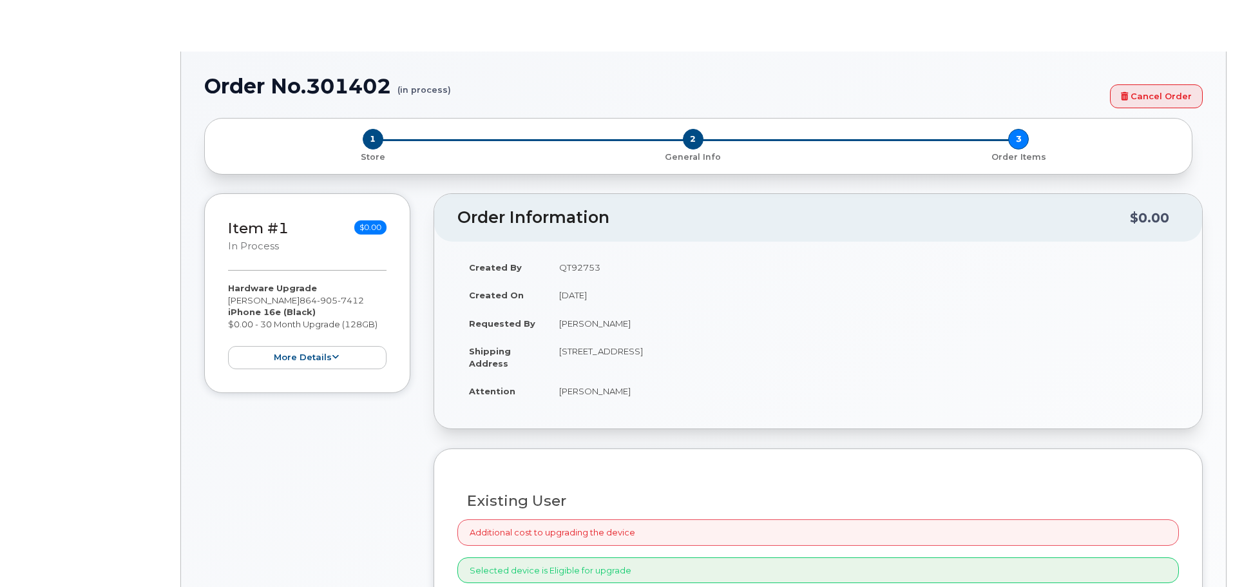
select select "2101579"
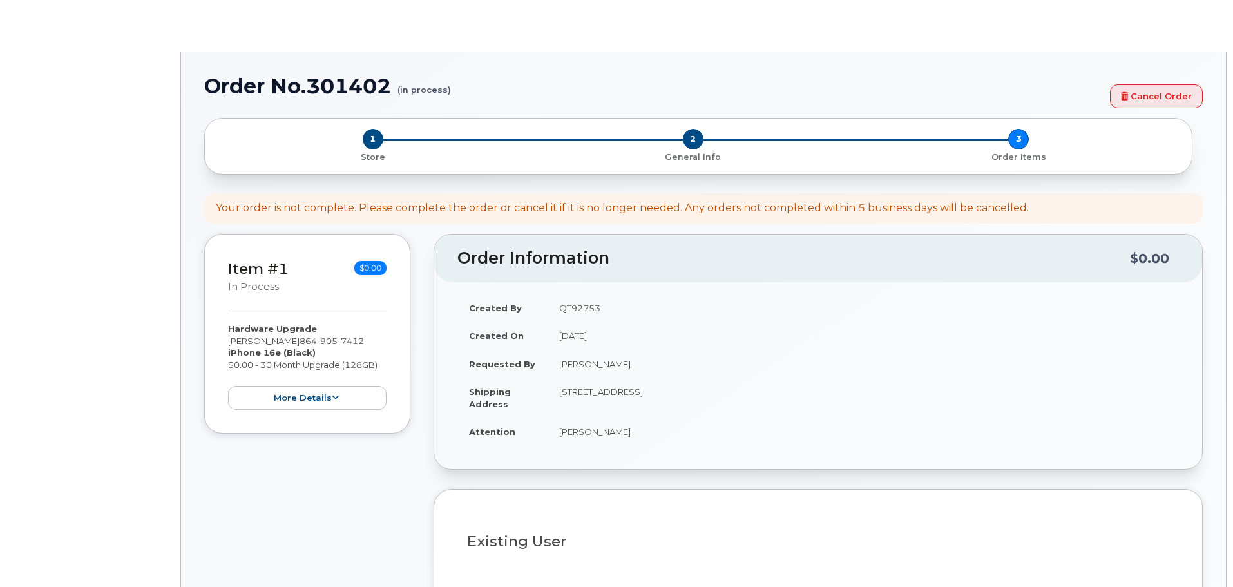
type input "1900647"
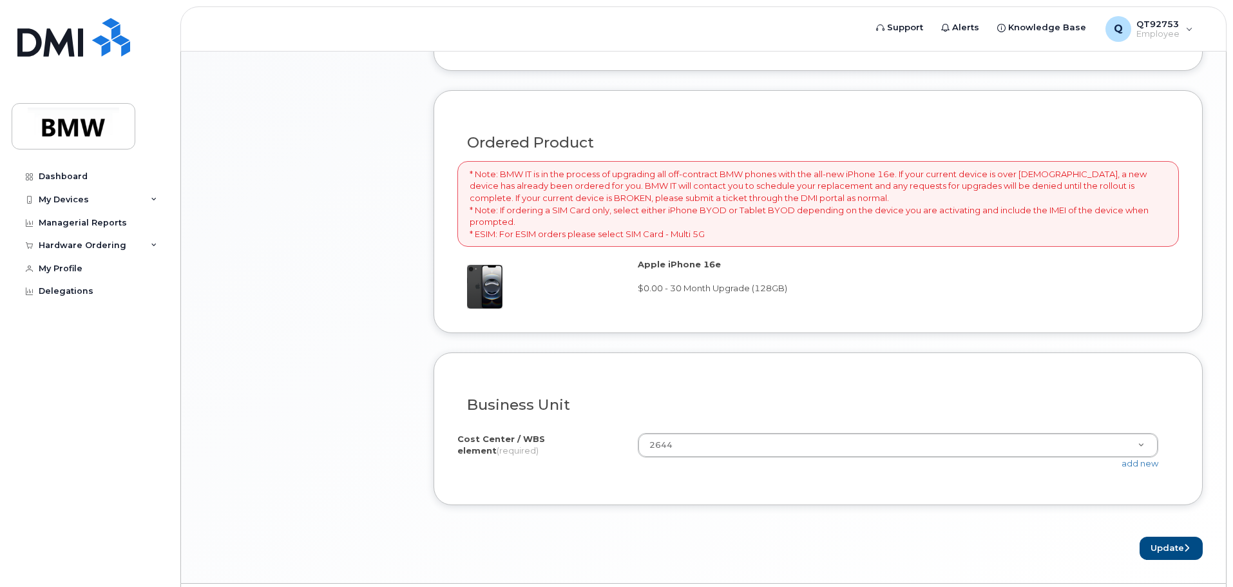
scroll to position [875, 0]
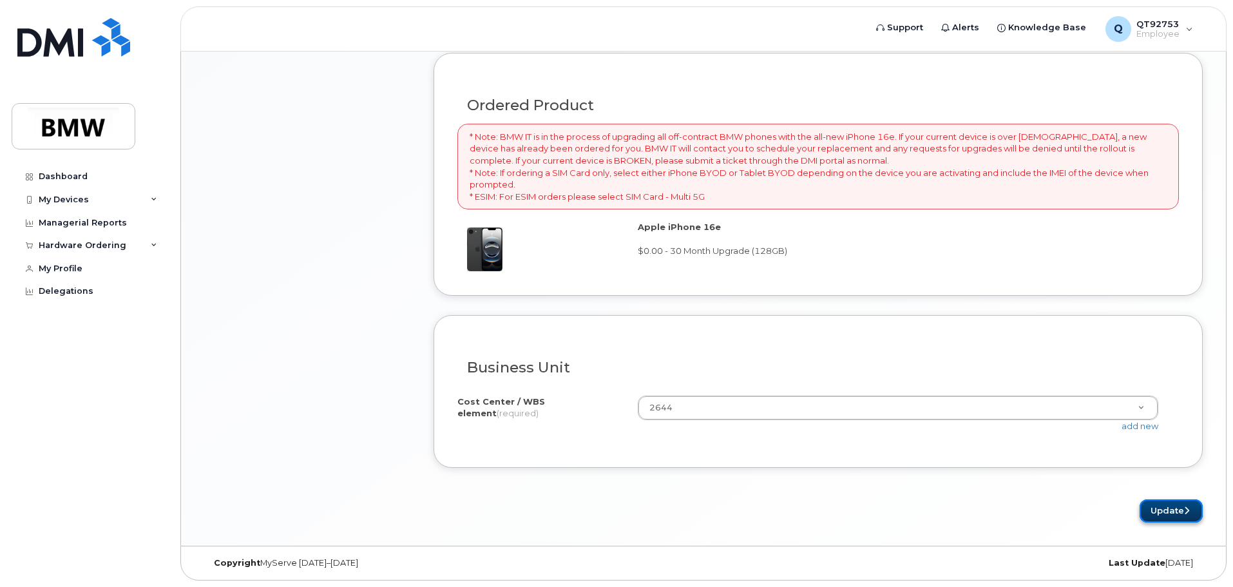
click at [1154, 519] on button "Update" at bounding box center [1171, 511] width 63 height 24
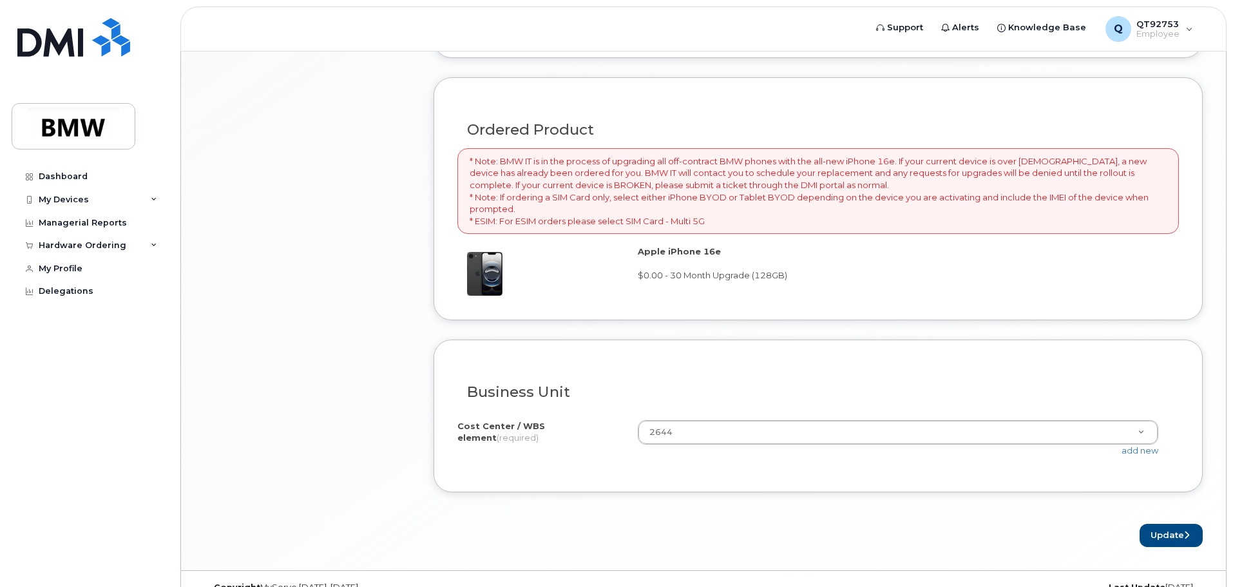
click at [490, 265] on img at bounding box center [480, 273] width 45 height 43
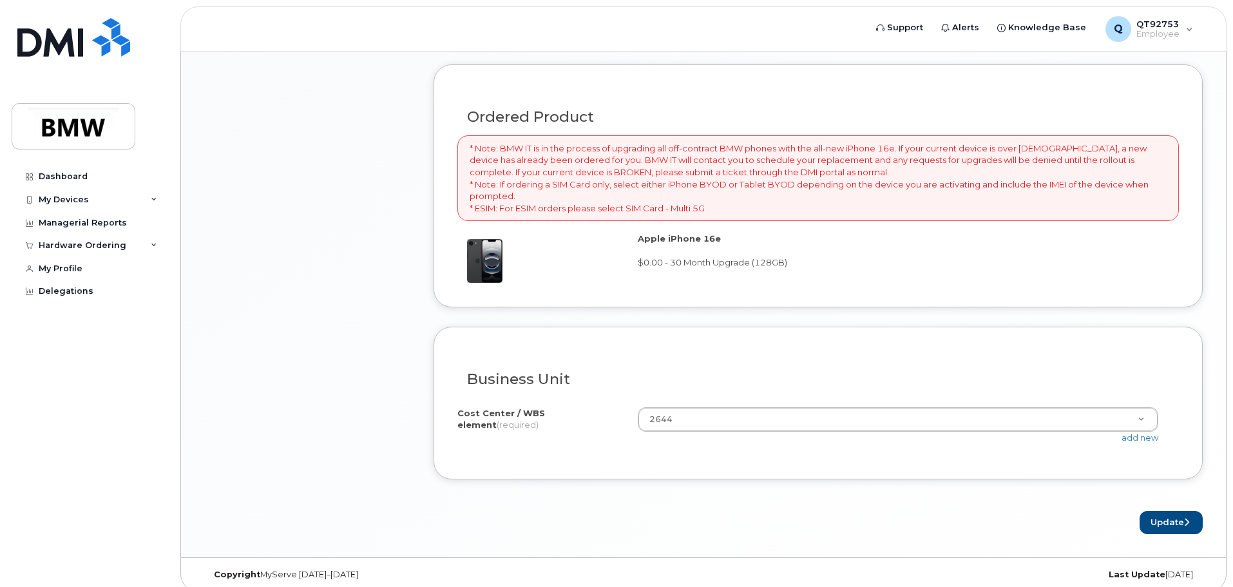
scroll to position [875, 0]
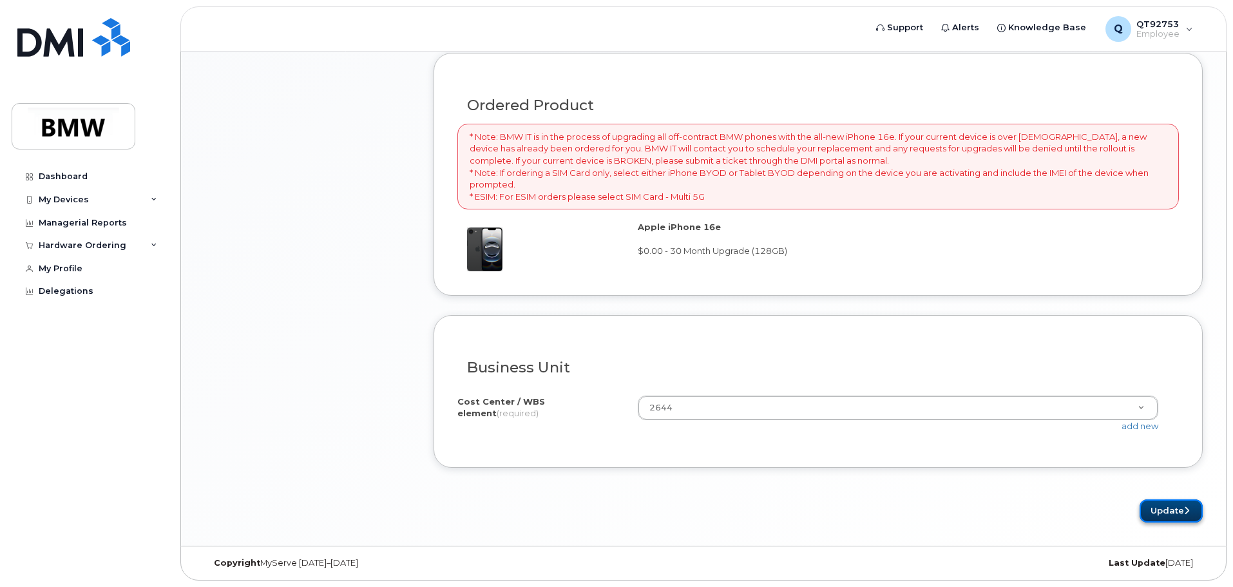
click at [1159, 512] on button "Update" at bounding box center [1171, 511] width 63 height 24
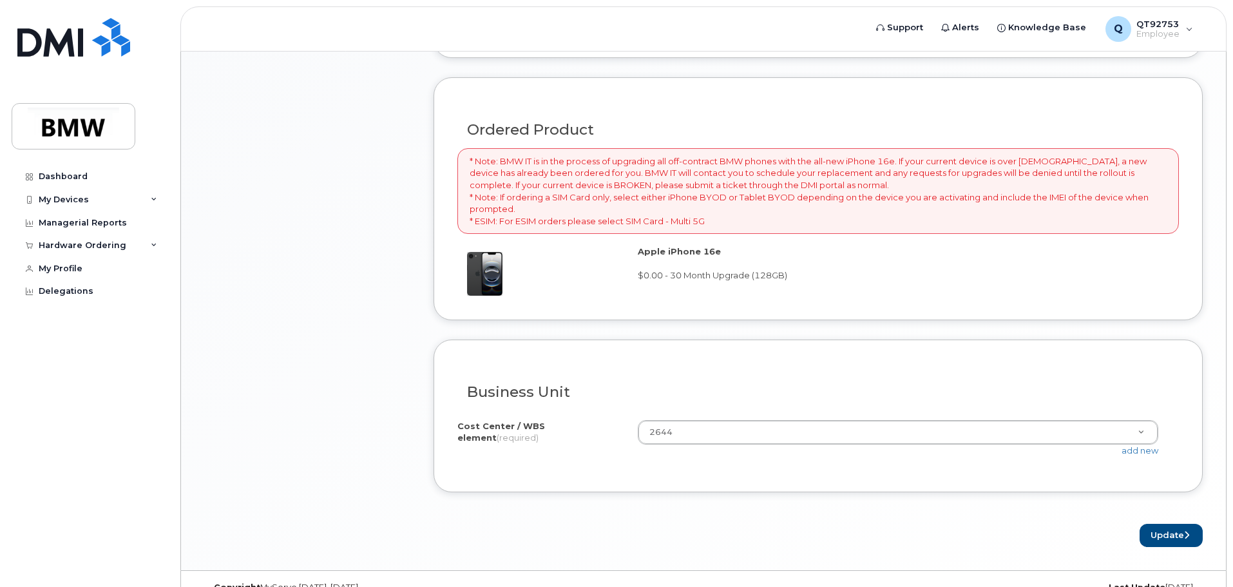
click at [479, 273] on img at bounding box center [480, 273] width 45 height 43
click at [697, 270] on span "$0.00 - 30 Month Upgrade (128GB)" at bounding box center [712, 275] width 149 height 10
click at [693, 254] on strong "Apple iPhone 16e" at bounding box center [679, 251] width 83 height 10
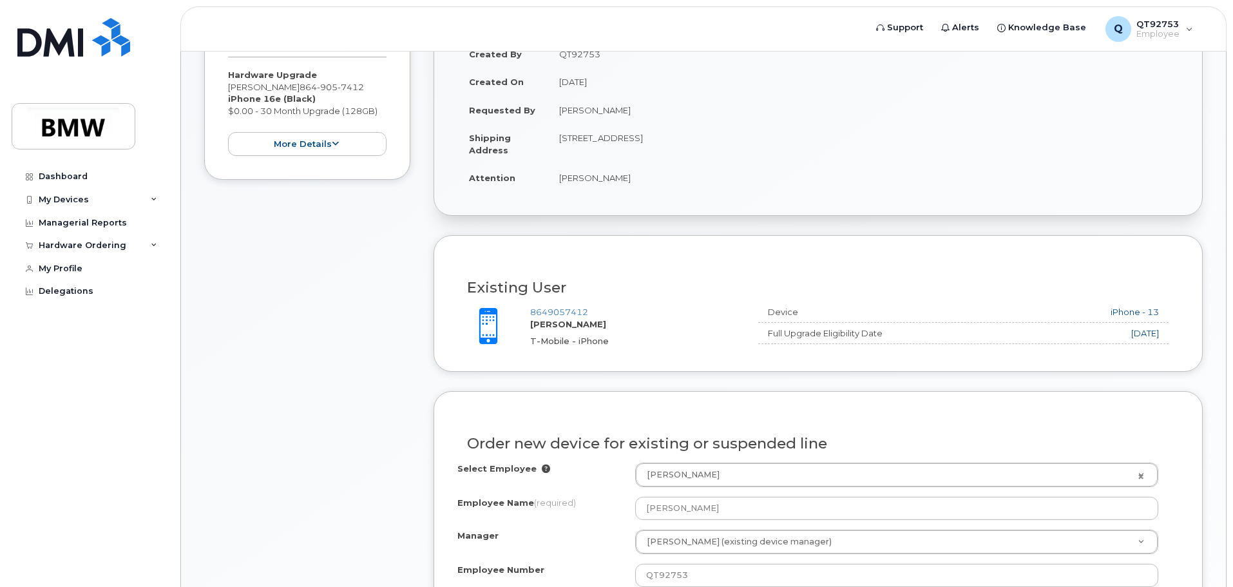
scroll to position [258, 0]
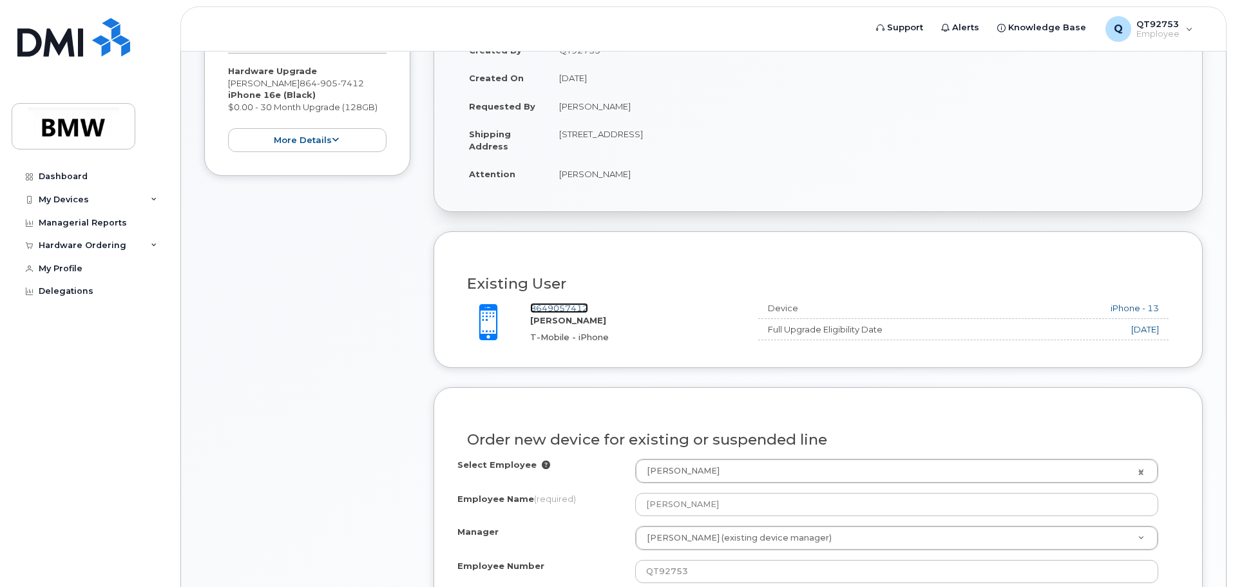
click at [560, 303] on link "8649057412" at bounding box center [559, 308] width 58 height 10
click at [564, 309] on link "8649057412" at bounding box center [559, 308] width 58 height 10
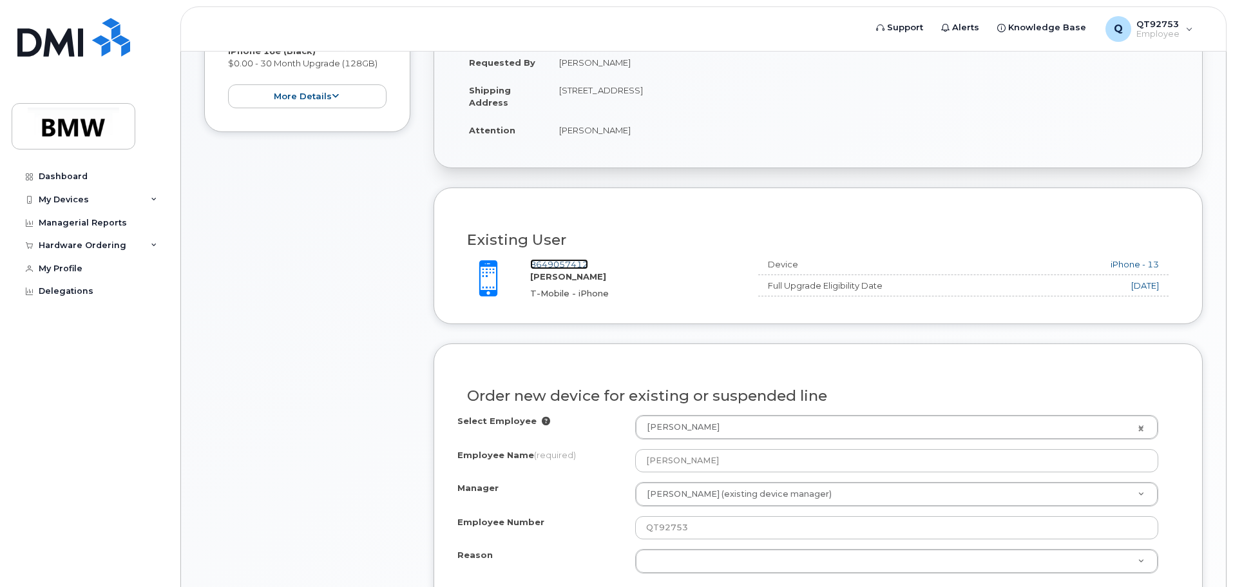
scroll to position [451, 0]
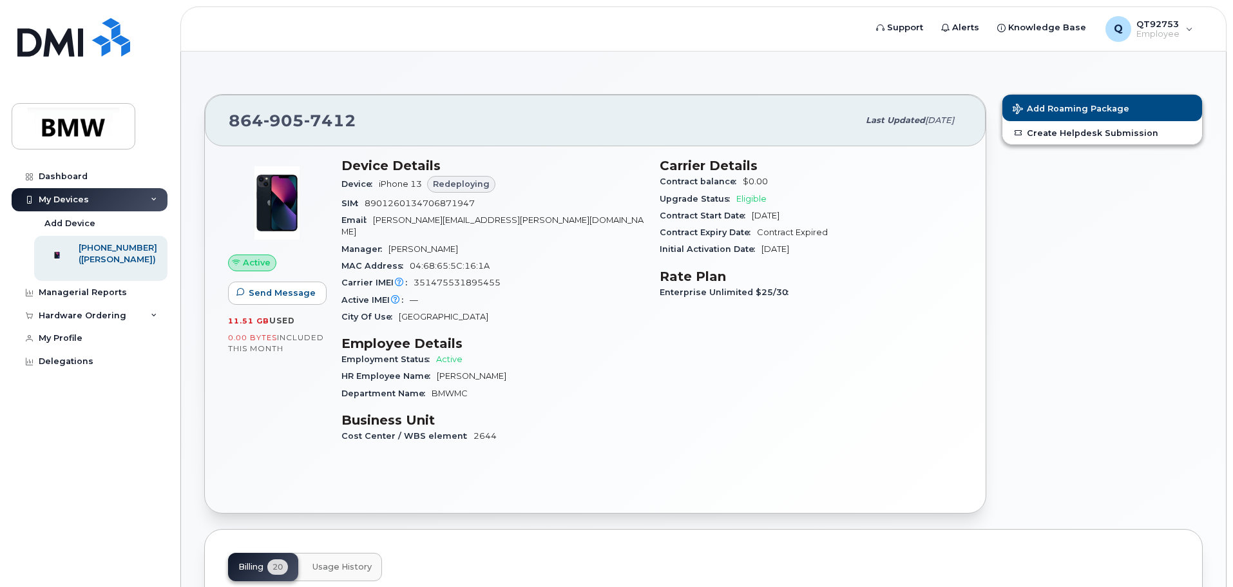
click at [751, 199] on span "Eligible" at bounding box center [752, 199] width 30 height 10
click at [467, 187] on span "Redeploying" at bounding box center [461, 184] width 57 height 12
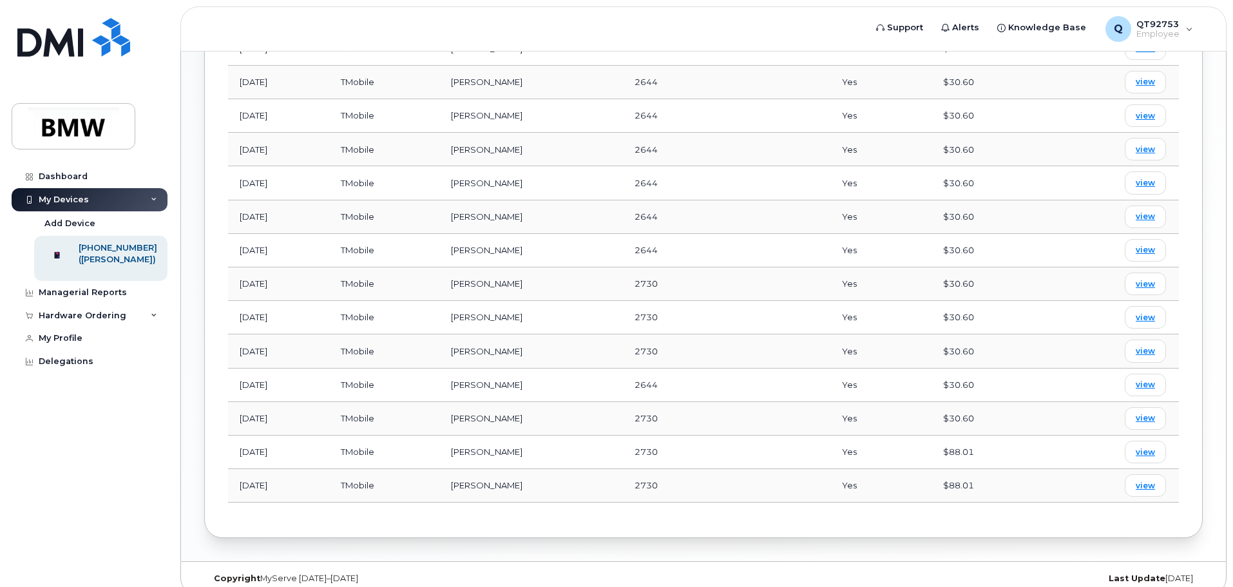
scroll to position [790, 0]
